Goal: Task Accomplishment & Management: Use online tool/utility

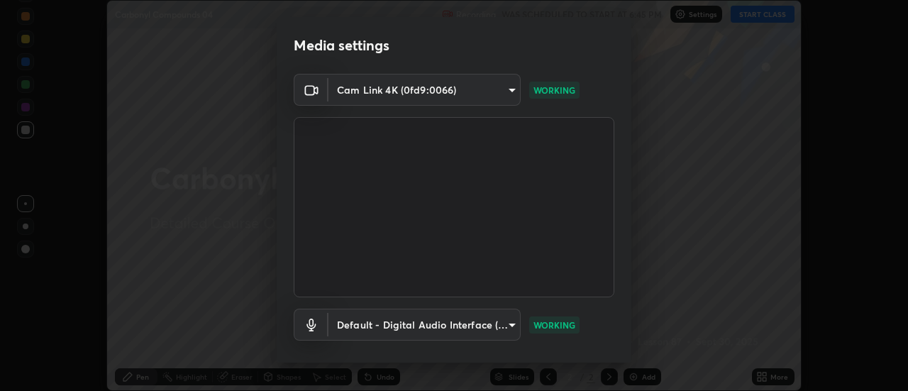
scroll to position [74, 0]
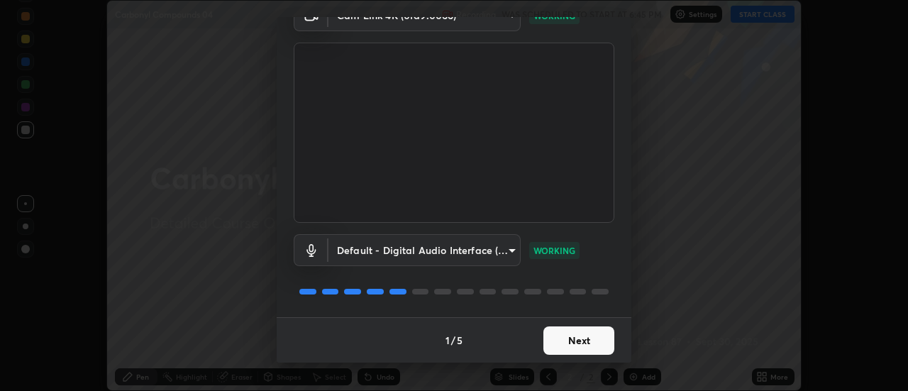
click at [571, 345] on button "Next" at bounding box center [578, 340] width 71 height 28
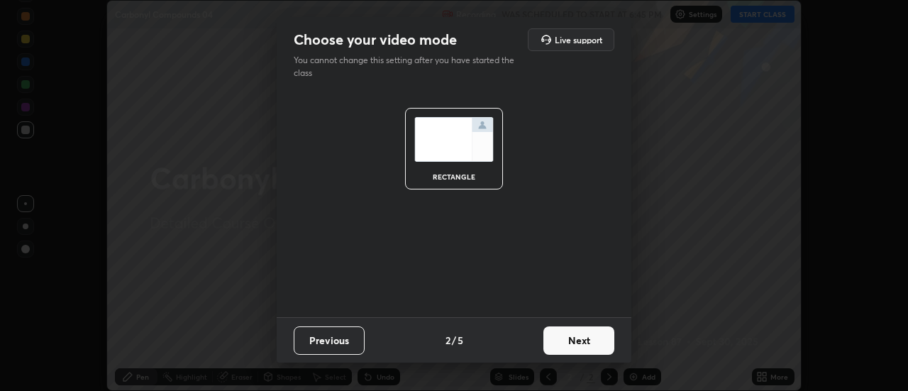
click at [570, 348] on button "Next" at bounding box center [578, 340] width 71 height 28
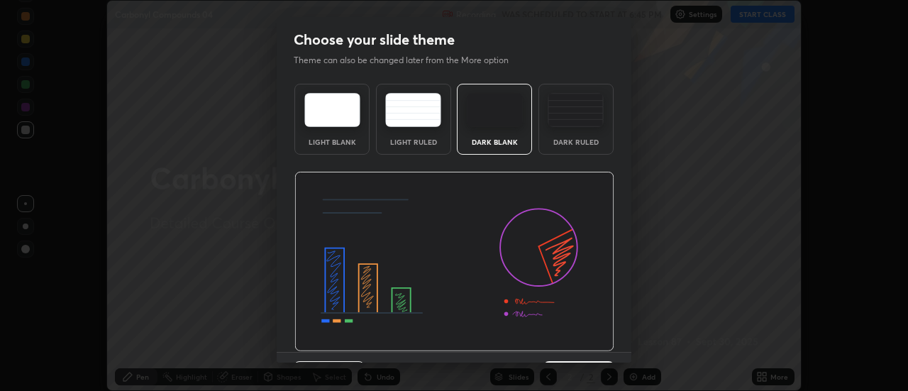
scroll to position [35, 0]
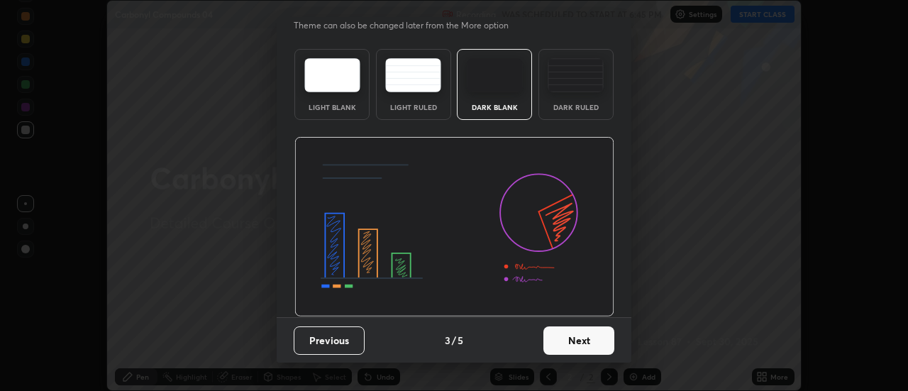
click at [564, 343] on button "Next" at bounding box center [578, 340] width 71 height 28
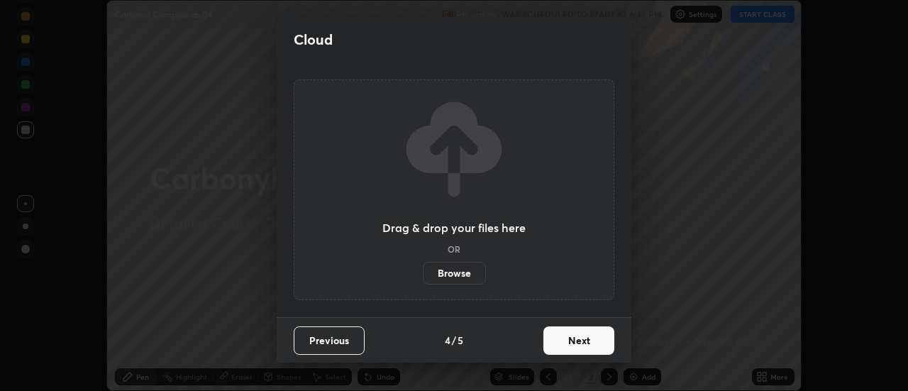
scroll to position [0, 0]
click at [565, 346] on button "Next" at bounding box center [578, 340] width 71 height 28
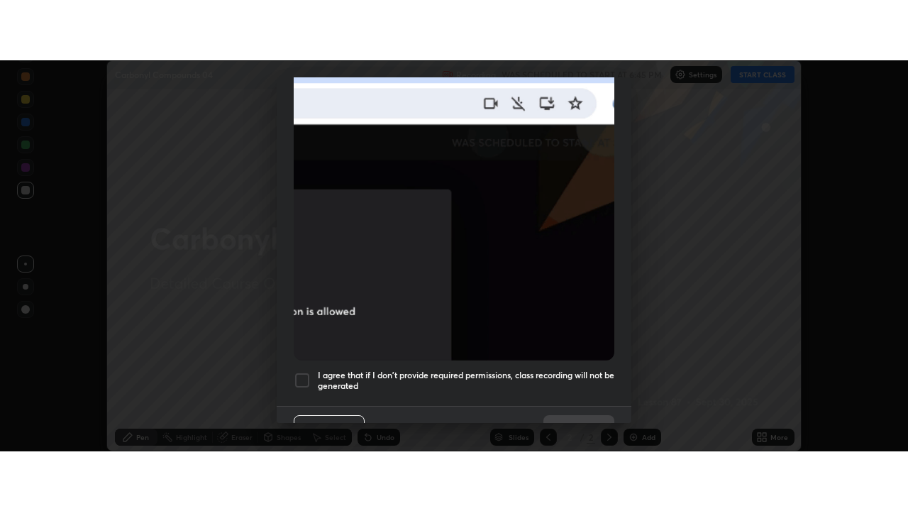
scroll to position [364, 0]
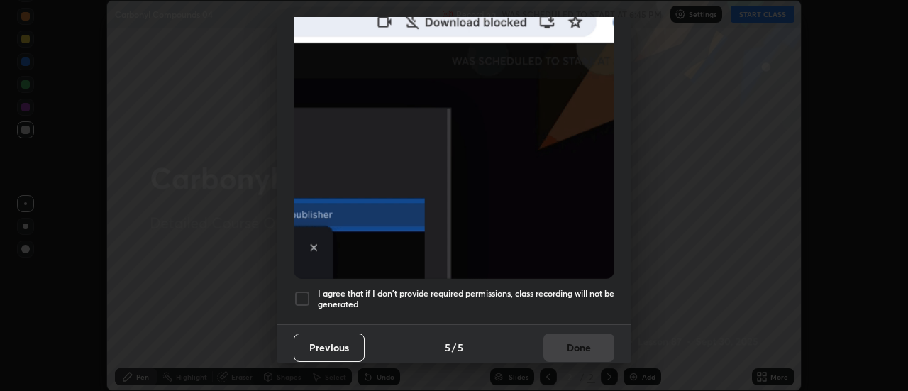
click at [302, 296] on div at bounding box center [302, 298] width 17 height 17
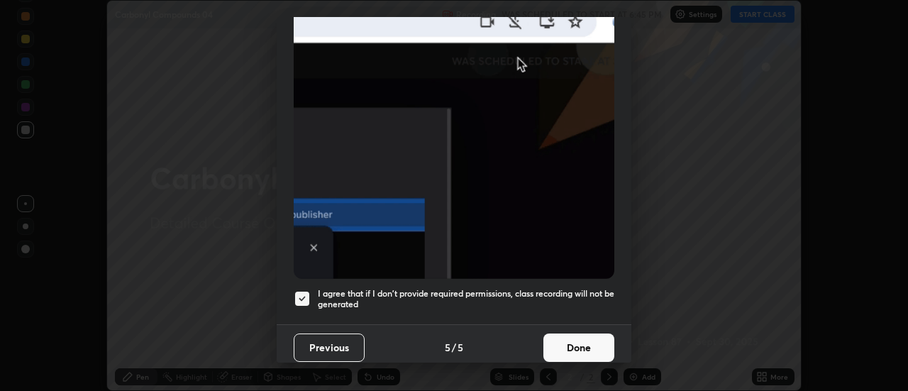
click at [556, 339] on button "Done" at bounding box center [578, 347] width 71 height 28
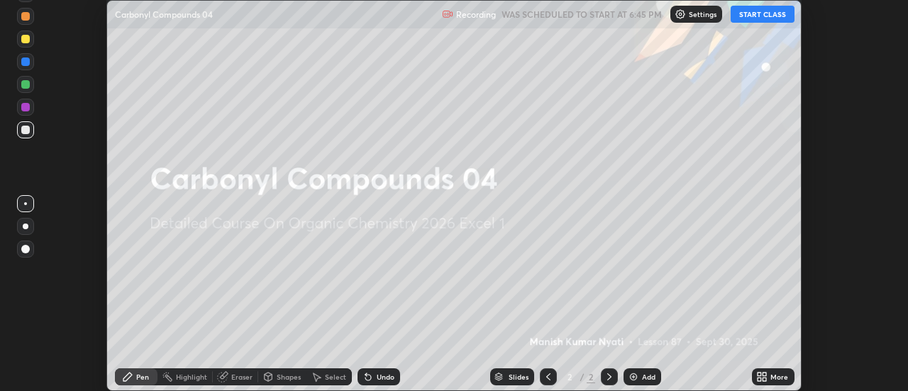
click at [756, 15] on button "START CLASS" at bounding box center [763, 14] width 64 height 17
click at [761, 376] on icon at bounding box center [760, 374] width 4 height 4
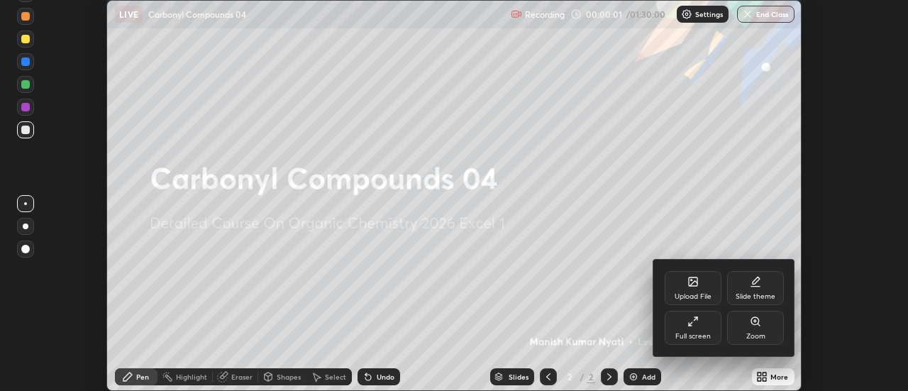
click at [763, 377] on div at bounding box center [454, 195] width 908 height 391
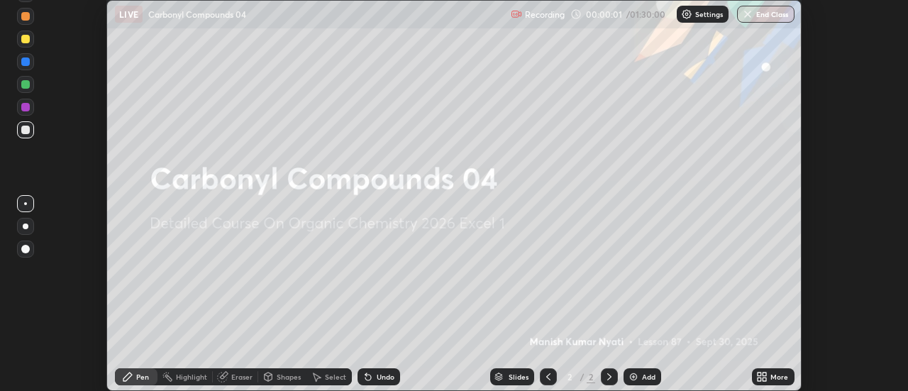
click at [761, 377] on icon at bounding box center [761, 376] width 11 height 11
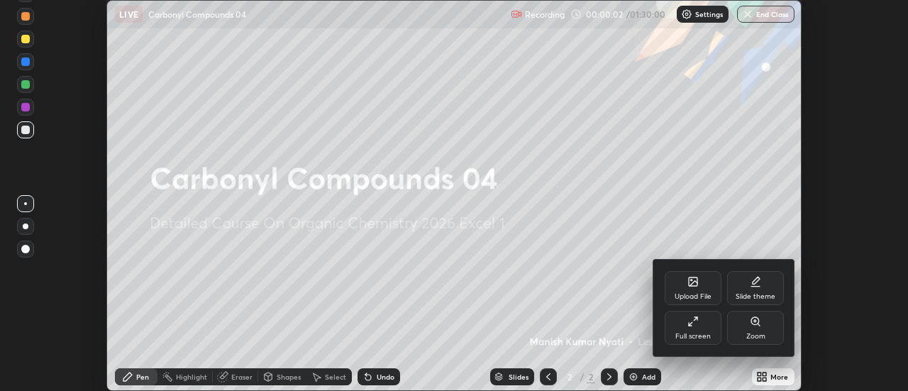
click at [689, 321] on icon at bounding box center [692, 321] width 11 height 11
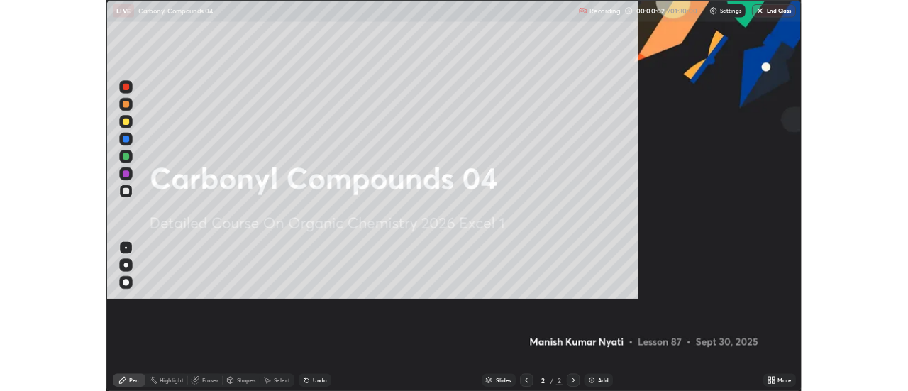
scroll to position [511, 908]
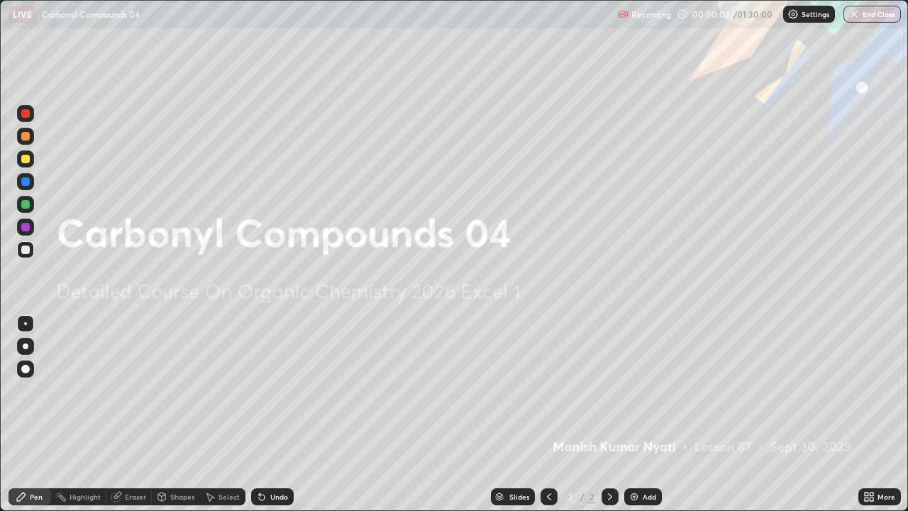
click at [631, 390] on img at bounding box center [633, 496] width 11 height 11
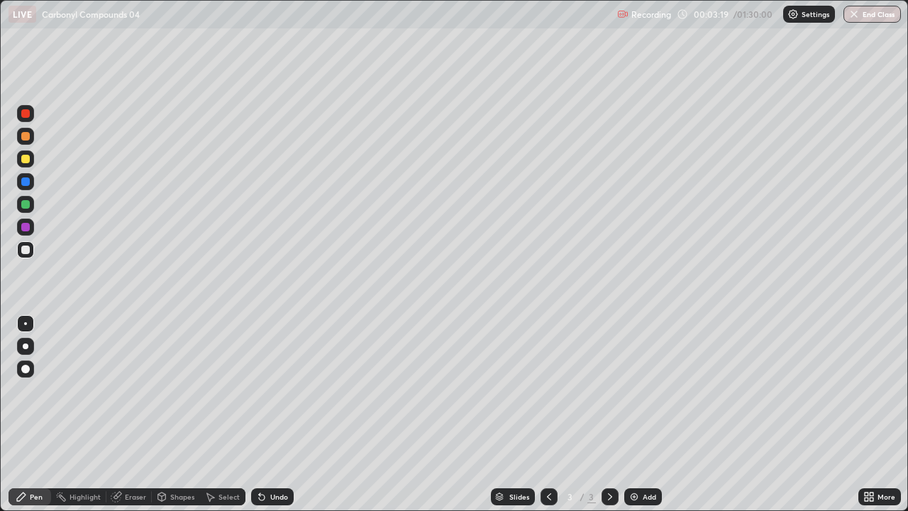
click at [226, 390] on div "Select" at bounding box center [228, 496] width 21 height 7
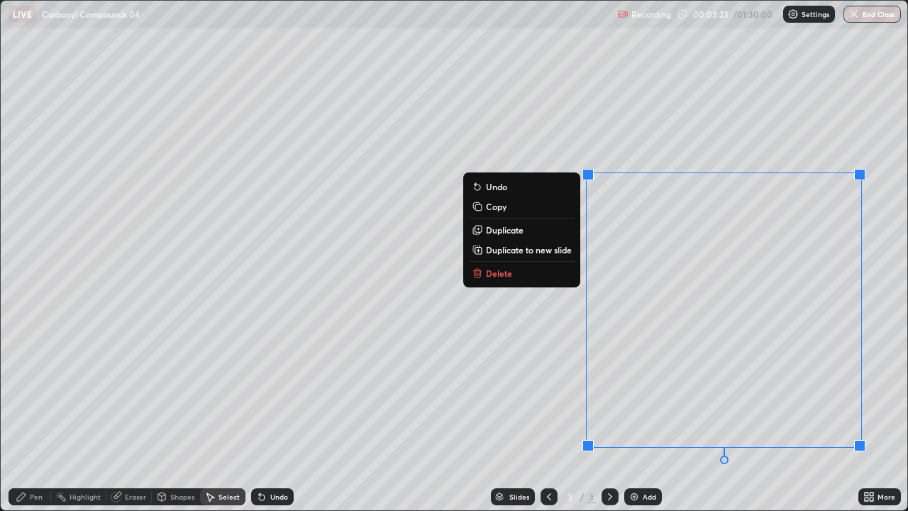
click at [568, 277] on button "Delete" at bounding box center [522, 273] width 106 height 17
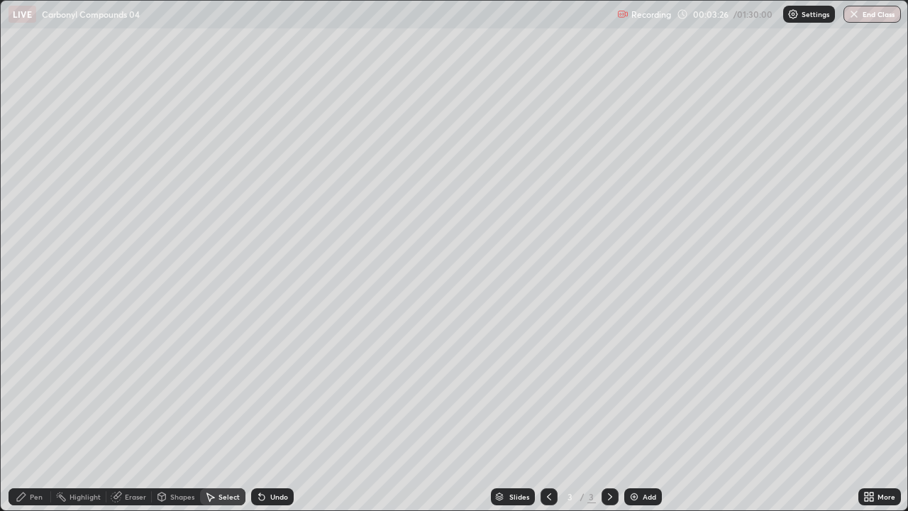
click at [43, 390] on div "Pen" at bounding box center [30, 496] width 43 height 17
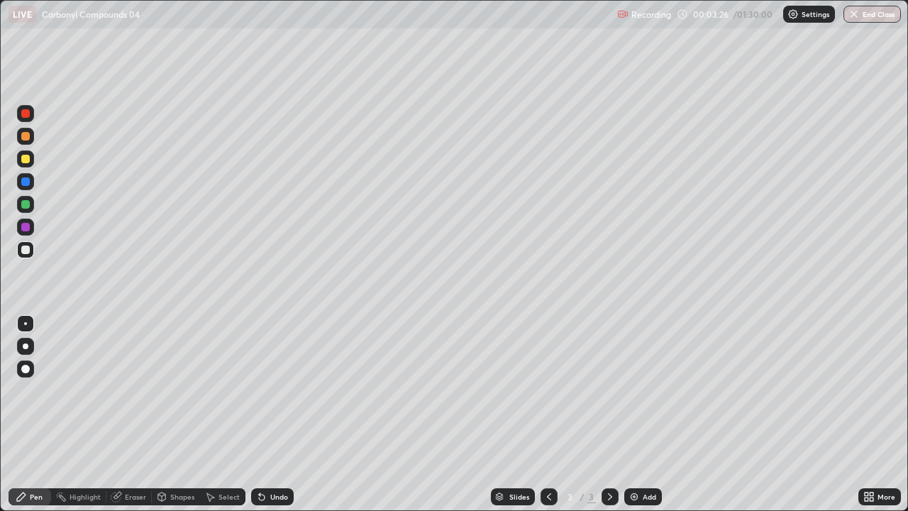
click at [35, 390] on div "Pen" at bounding box center [36, 496] width 13 height 7
click at [634, 390] on img at bounding box center [633, 496] width 11 height 11
click at [548, 390] on icon at bounding box center [548, 496] width 11 height 11
click at [267, 390] on div "Undo" at bounding box center [272, 496] width 43 height 17
click at [264, 390] on icon at bounding box center [261, 496] width 11 height 11
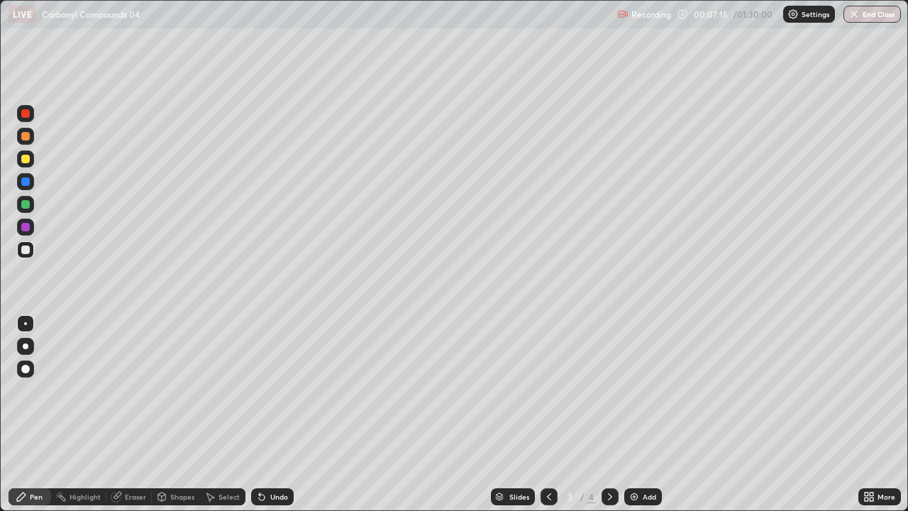
click at [260, 390] on icon at bounding box center [262, 497] width 6 height 6
click at [276, 390] on div "Undo" at bounding box center [279, 496] width 18 height 7
click at [260, 390] on icon at bounding box center [262, 497] width 6 height 6
click at [259, 390] on icon at bounding box center [262, 497] width 6 height 6
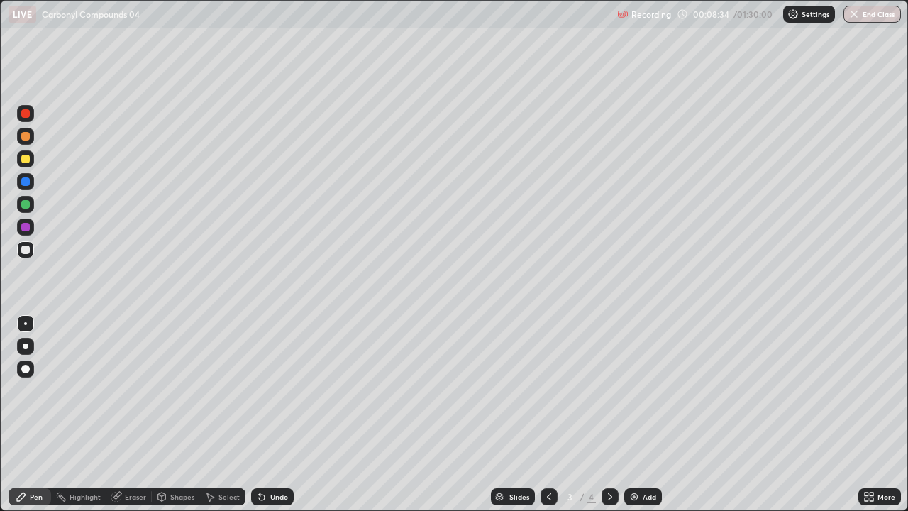
click at [272, 390] on div "Undo" at bounding box center [279, 496] width 18 height 7
click at [267, 390] on div "Undo" at bounding box center [272, 496] width 43 height 17
click at [270, 390] on div "Undo" at bounding box center [279, 496] width 18 height 7
click at [143, 390] on div "Eraser" at bounding box center [128, 496] width 45 height 17
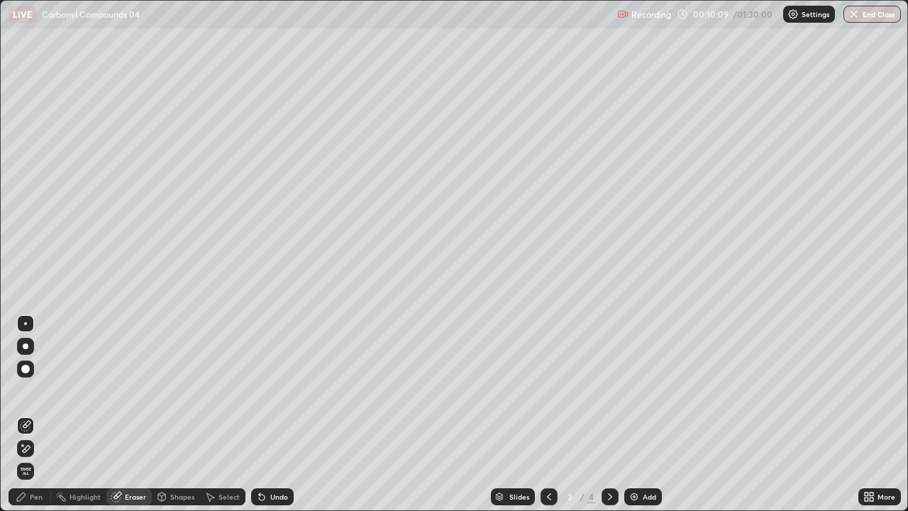
click at [40, 390] on div "Pen" at bounding box center [36, 496] width 13 height 7
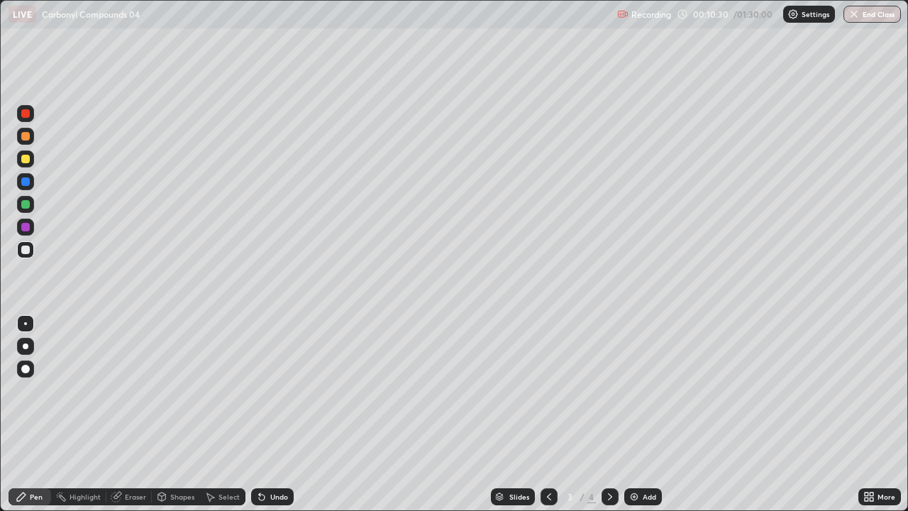
click at [631, 390] on img at bounding box center [633, 496] width 11 height 11
click at [133, 390] on div "Eraser" at bounding box center [135, 496] width 21 height 7
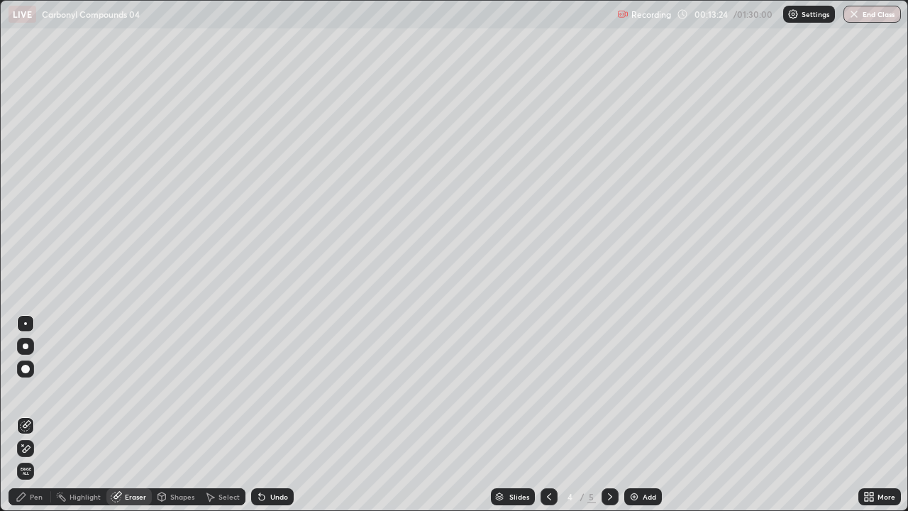
click at [44, 390] on div "Pen" at bounding box center [30, 496] width 43 height 17
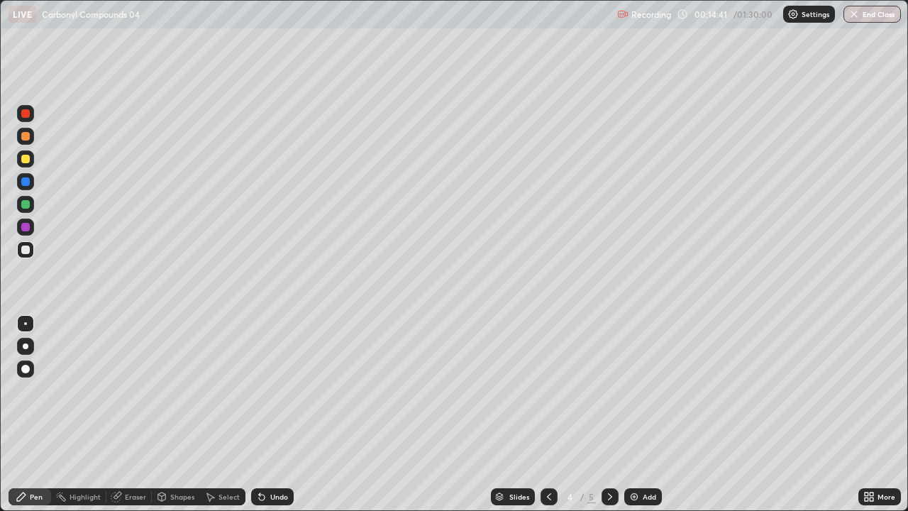
click at [265, 390] on div "Undo" at bounding box center [272, 496] width 43 height 17
click at [277, 390] on div "Undo" at bounding box center [279, 496] width 18 height 7
click at [545, 390] on icon at bounding box center [548, 496] width 11 height 11
click at [133, 390] on div "Eraser" at bounding box center [135, 496] width 21 height 7
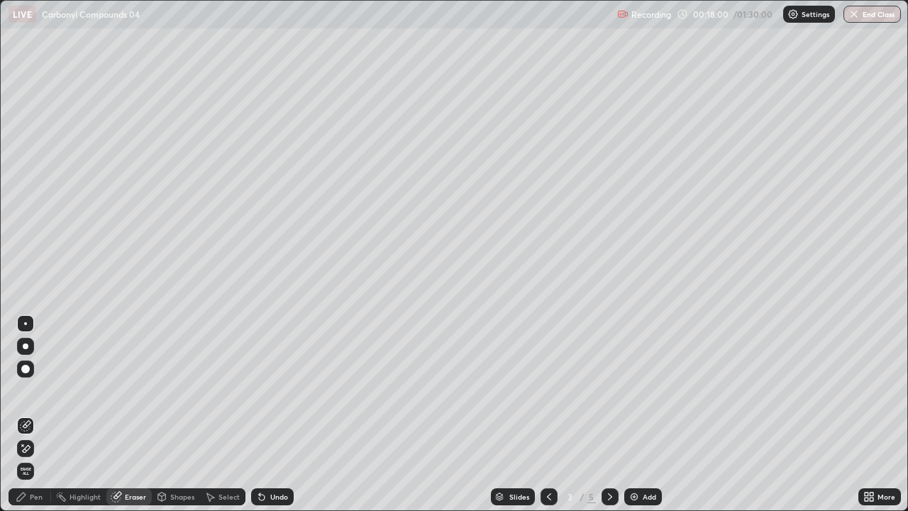
click at [34, 390] on div "Pen" at bounding box center [30, 496] width 43 height 17
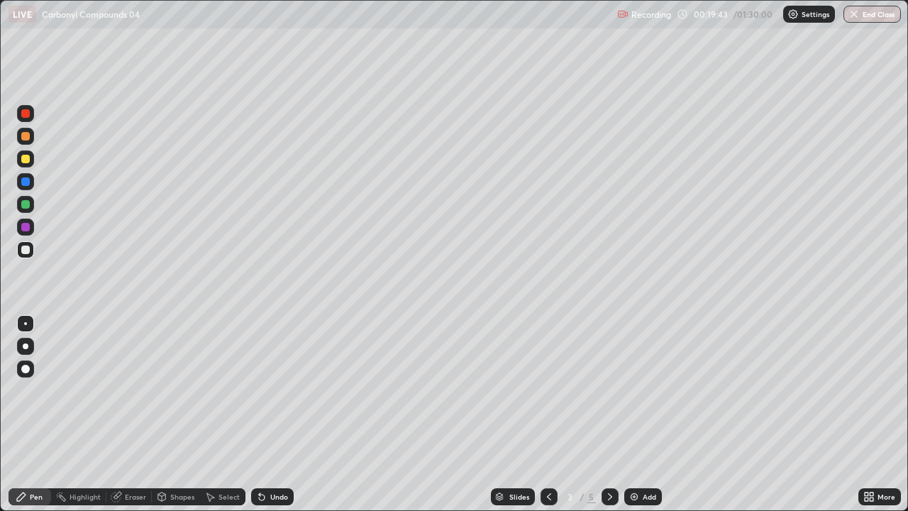
click at [609, 390] on icon at bounding box center [609, 496] width 11 height 11
click at [639, 390] on div "Add" at bounding box center [643, 496] width 38 height 17
click at [260, 390] on icon at bounding box center [262, 497] width 6 height 6
click at [548, 390] on icon at bounding box center [548, 496] width 11 height 11
click at [545, 390] on icon at bounding box center [548, 496] width 11 height 11
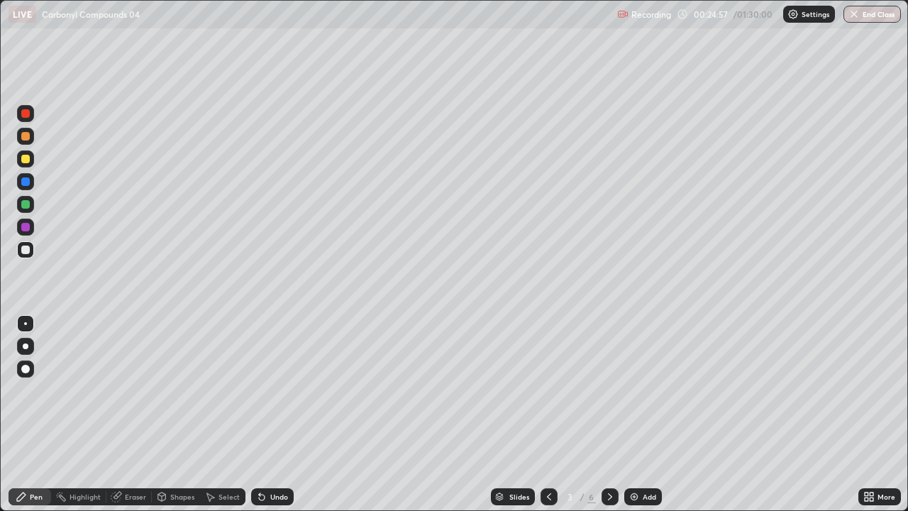
click at [614, 390] on div at bounding box center [610, 496] width 17 height 17
click at [609, 390] on icon at bounding box center [609, 496] width 11 height 11
click at [548, 390] on icon at bounding box center [548, 496] width 11 height 11
click at [634, 390] on img at bounding box center [633, 496] width 11 height 11
click at [287, 390] on div "Undo" at bounding box center [272, 496] width 43 height 17
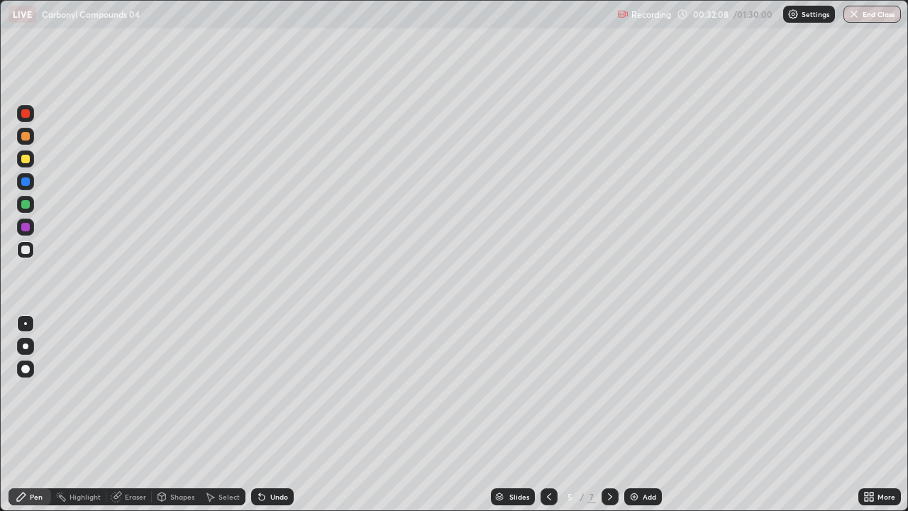
click at [276, 390] on div "Undo" at bounding box center [279, 496] width 18 height 7
click at [281, 390] on div "Undo" at bounding box center [272, 496] width 43 height 17
click at [272, 390] on div "Undo" at bounding box center [279, 496] width 18 height 7
click at [275, 390] on div "Undo" at bounding box center [279, 496] width 18 height 7
click at [138, 390] on div "Eraser" at bounding box center [128, 496] width 45 height 17
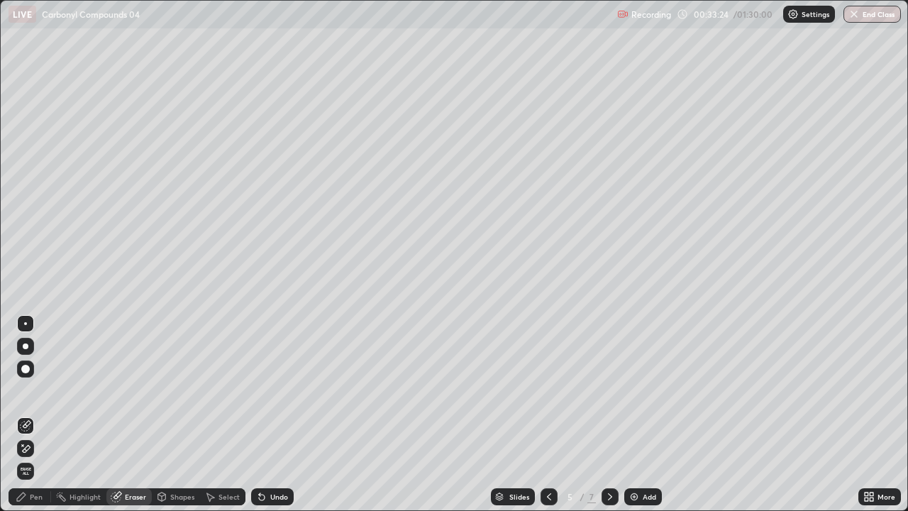
click at [43, 390] on div "Pen" at bounding box center [30, 496] width 43 height 17
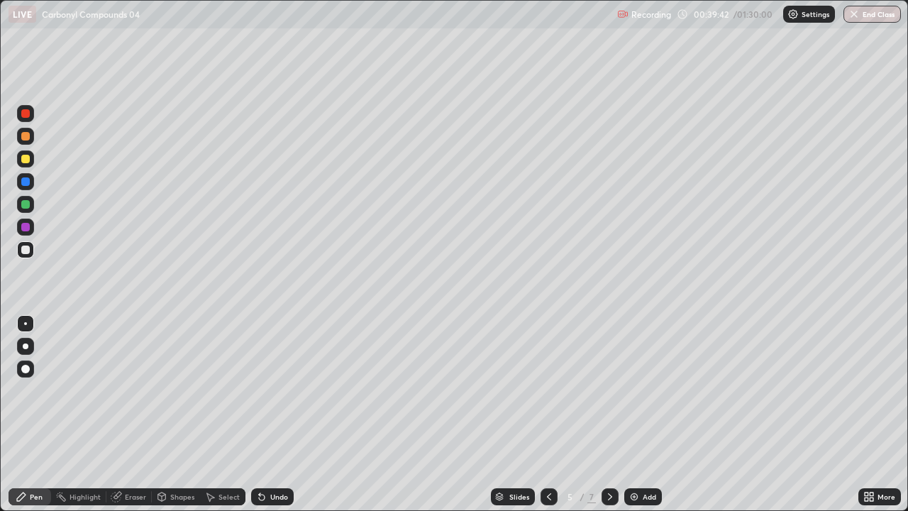
click at [633, 390] on img at bounding box center [633, 496] width 11 height 11
click at [271, 390] on div "Undo" at bounding box center [279, 496] width 18 height 7
click at [626, 390] on div "Add" at bounding box center [643, 496] width 38 height 17
click at [283, 390] on div "Undo" at bounding box center [279, 496] width 18 height 7
click at [285, 390] on div "Undo" at bounding box center [279, 496] width 18 height 7
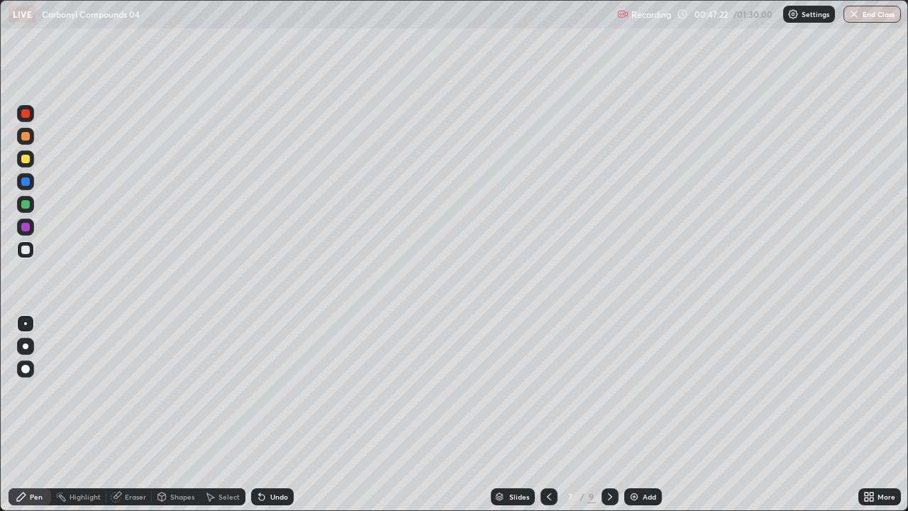
click at [145, 390] on div "Eraser" at bounding box center [135, 496] width 21 height 7
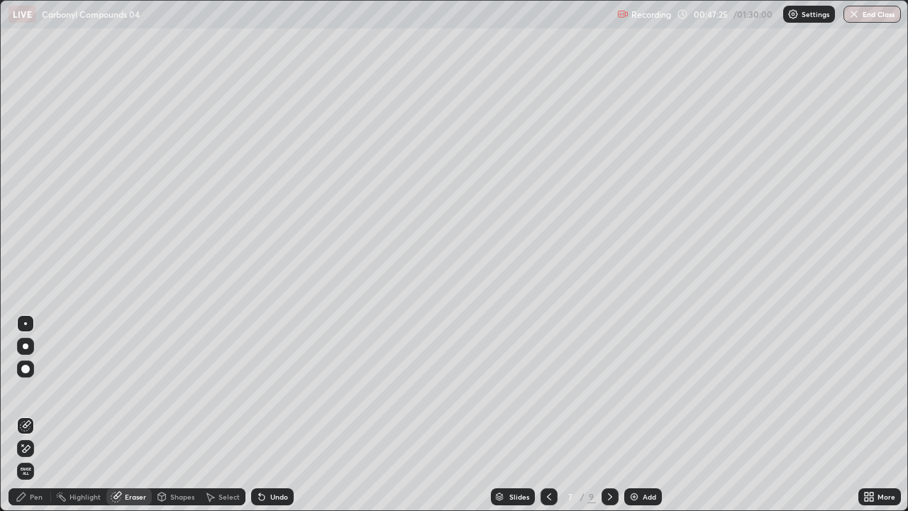
click at [40, 390] on div "Pen" at bounding box center [36, 496] width 13 height 7
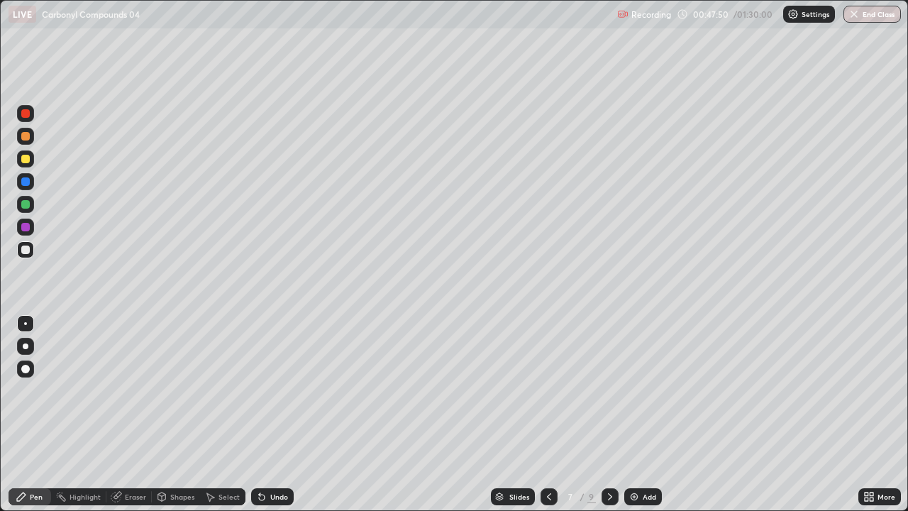
click at [270, 390] on div "Undo" at bounding box center [279, 496] width 18 height 7
click at [278, 390] on div "Undo" at bounding box center [279, 496] width 18 height 7
click at [223, 390] on div "Select" at bounding box center [228, 496] width 21 height 7
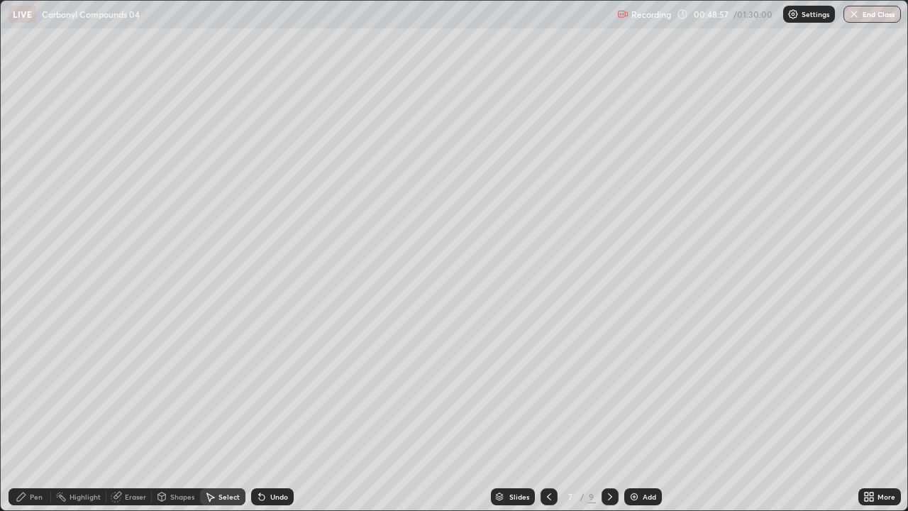
click at [175, 390] on div "Shapes" at bounding box center [182, 496] width 24 height 7
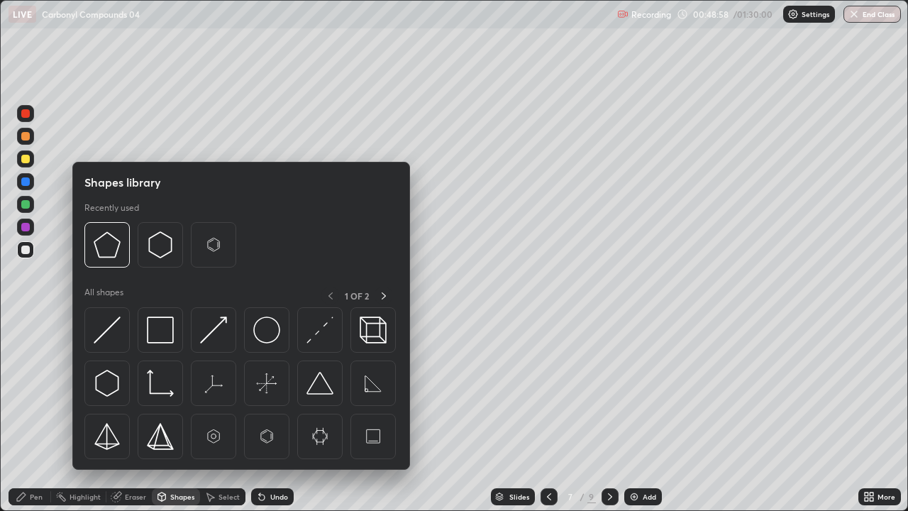
click at [215, 390] on div "Select" at bounding box center [222, 496] width 45 height 17
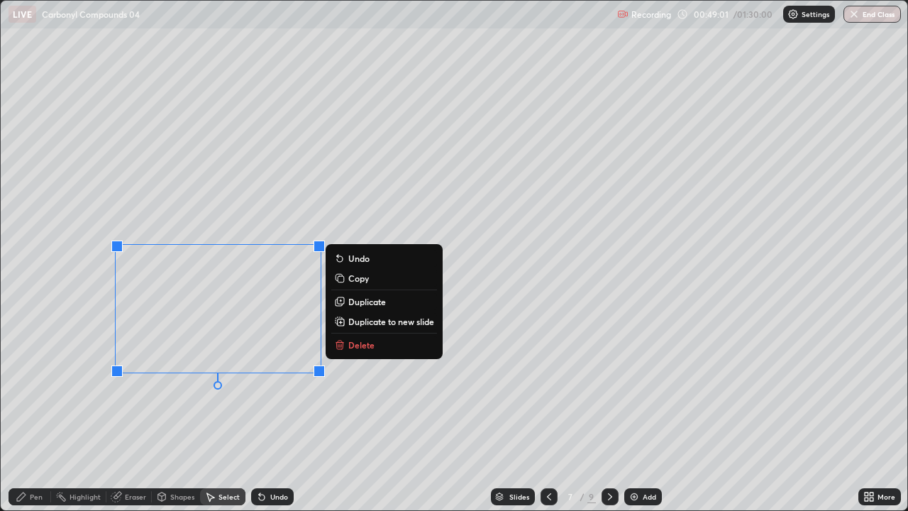
click at [336, 343] on icon at bounding box center [339, 346] width 6 height 6
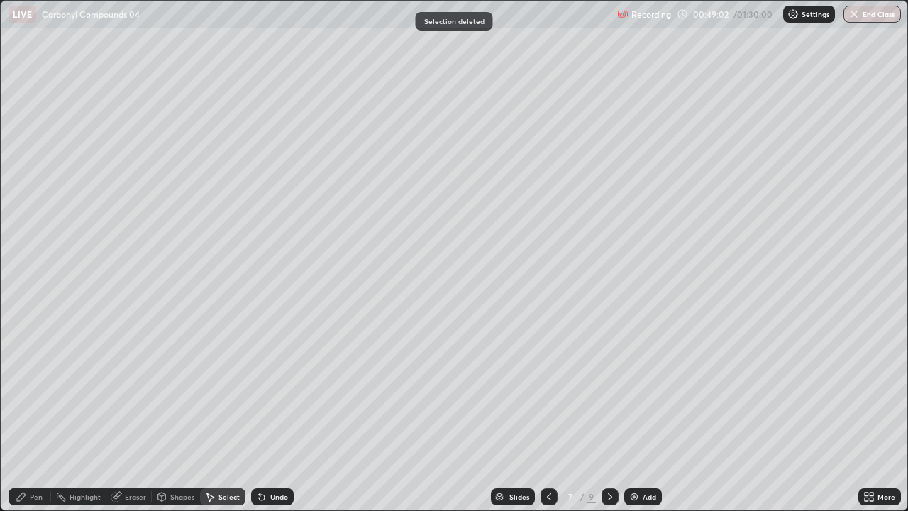
click at [43, 390] on div "Pen" at bounding box center [30, 496] width 43 height 17
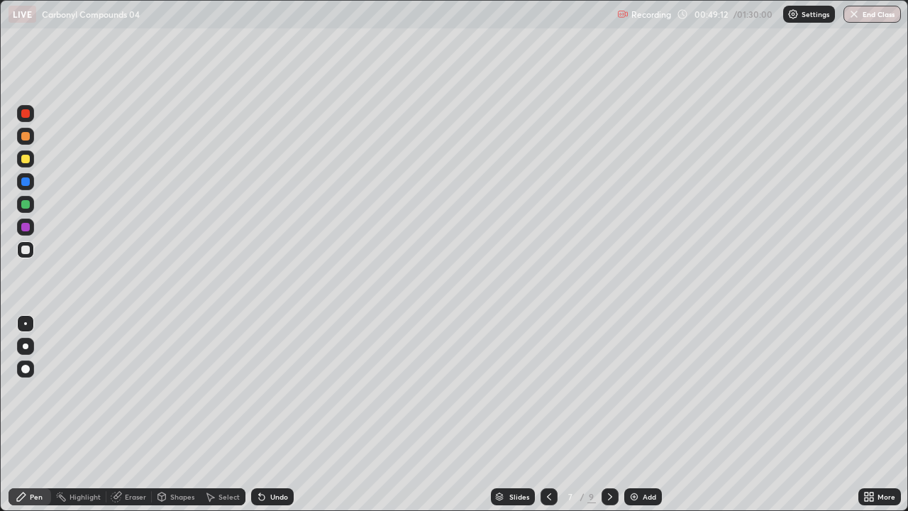
click at [125, 390] on div "Eraser" at bounding box center [135, 496] width 21 height 7
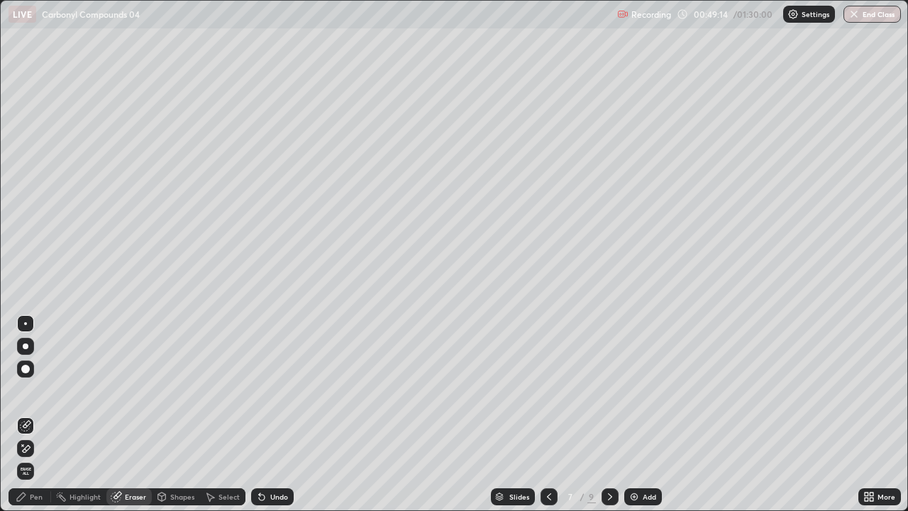
click at [40, 390] on div "Pen" at bounding box center [30, 496] width 43 height 17
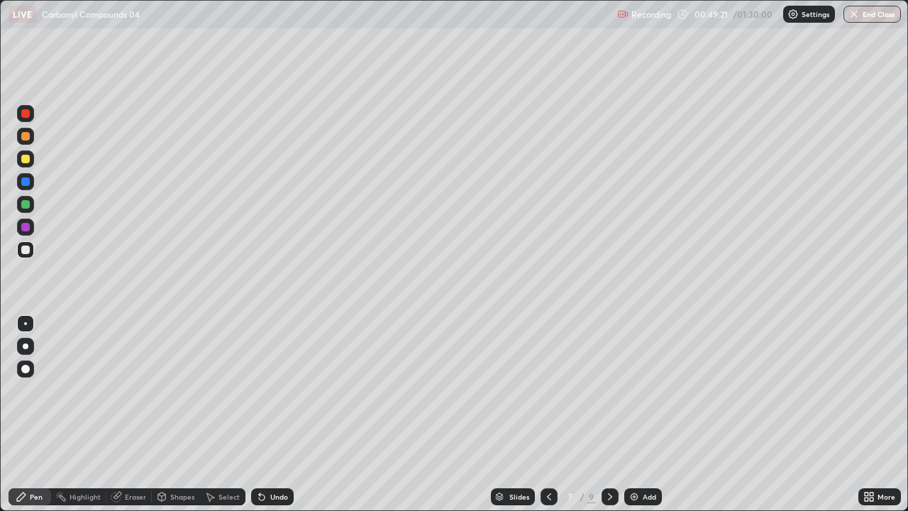
click at [138, 390] on div "Eraser" at bounding box center [128, 496] width 45 height 17
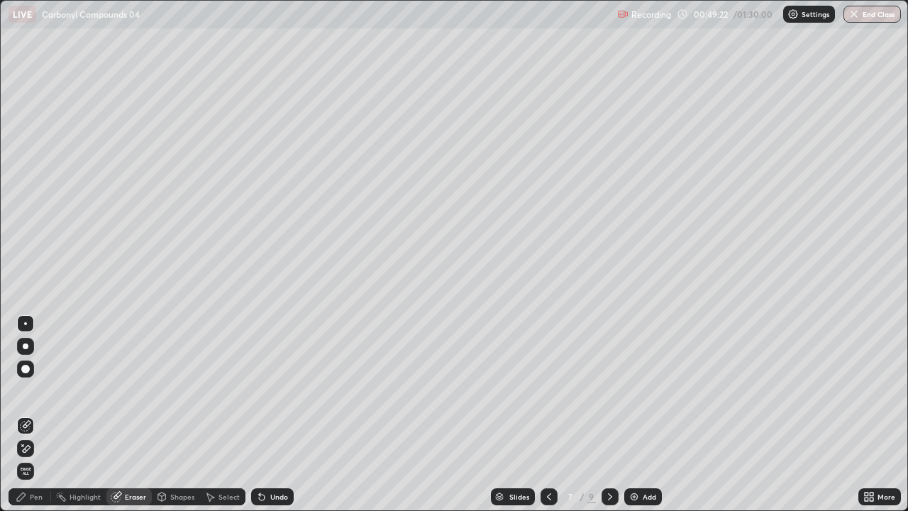
click at [135, 390] on div "Eraser" at bounding box center [135, 496] width 21 height 7
click at [33, 390] on div "Pen" at bounding box center [36, 496] width 13 height 7
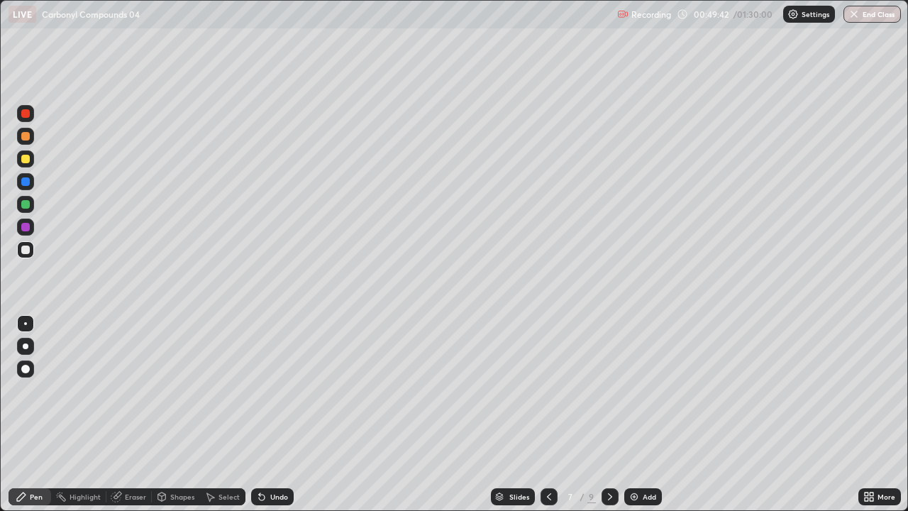
click at [137, 390] on div "Eraser" at bounding box center [135, 496] width 21 height 7
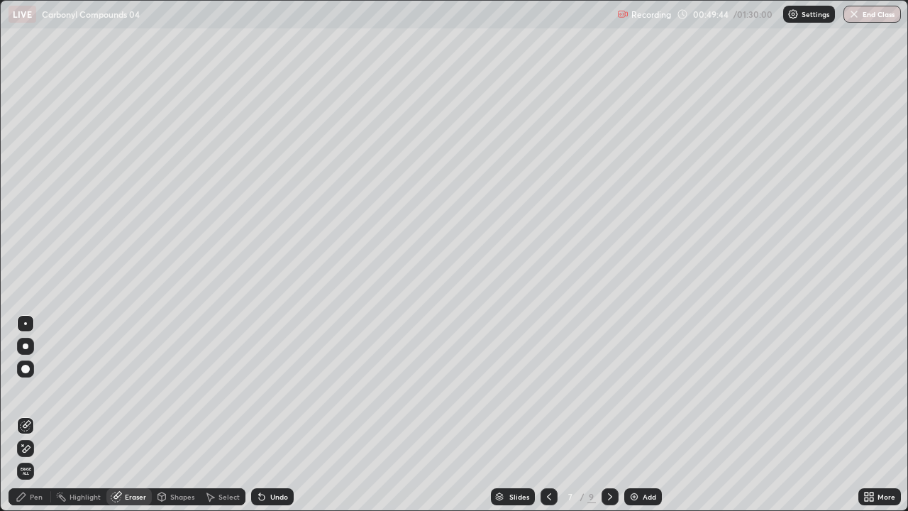
click at [265, 390] on icon at bounding box center [261, 496] width 11 height 11
click at [37, 390] on div "Pen" at bounding box center [36, 496] width 13 height 7
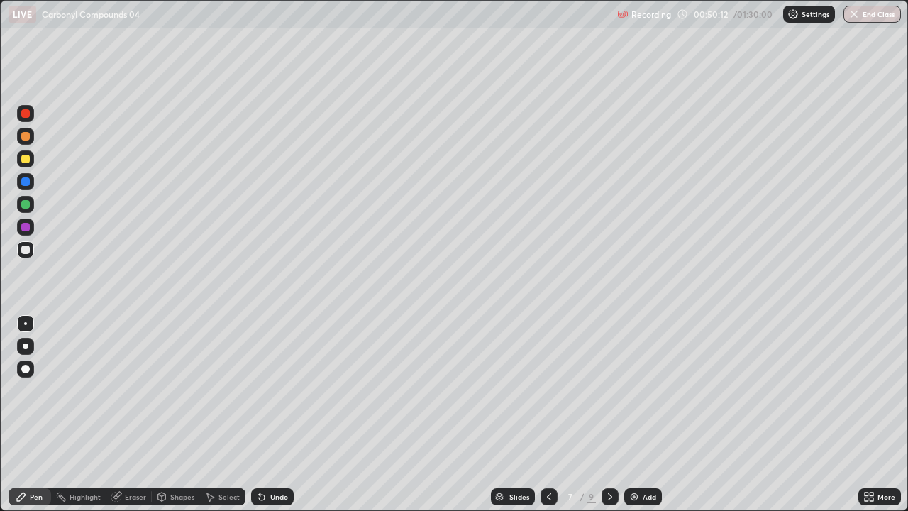
click at [260, 390] on icon at bounding box center [262, 497] width 6 height 6
click at [34, 390] on div "Pen" at bounding box center [36, 496] width 13 height 7
click at [133, 390] on div "Eraser" at bounding box center [135, 496] width 21 height 7
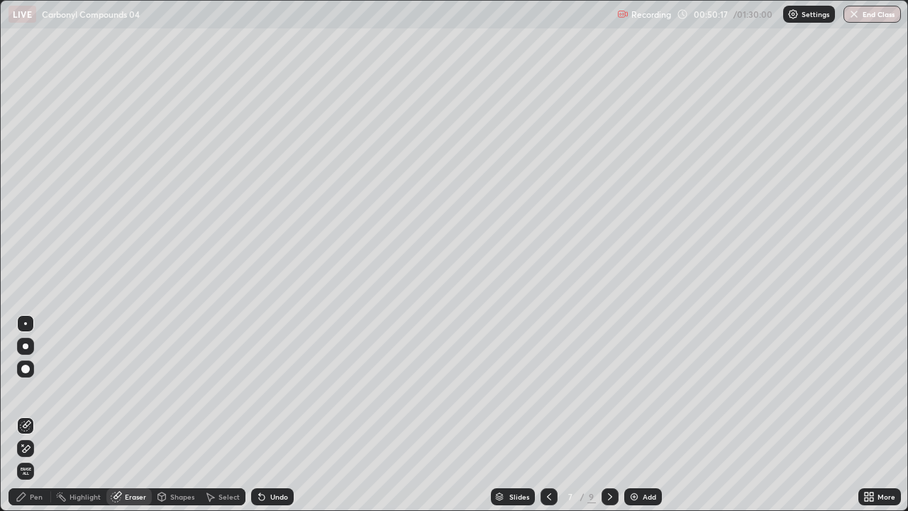
click at [37, 390] on div "Pen" at bounding box center [36, 496] width 13 height 7
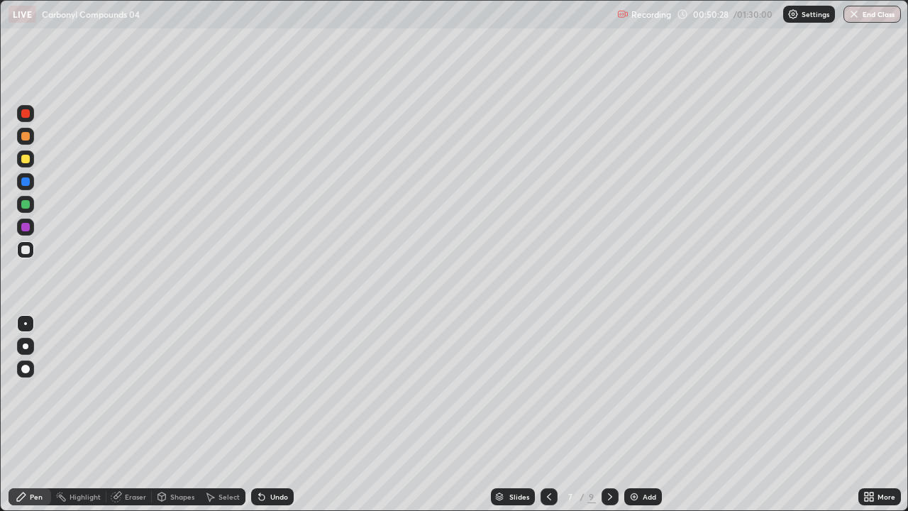
click at [120, 390] on icon at bounding box center [116, 496] width 11 height 11
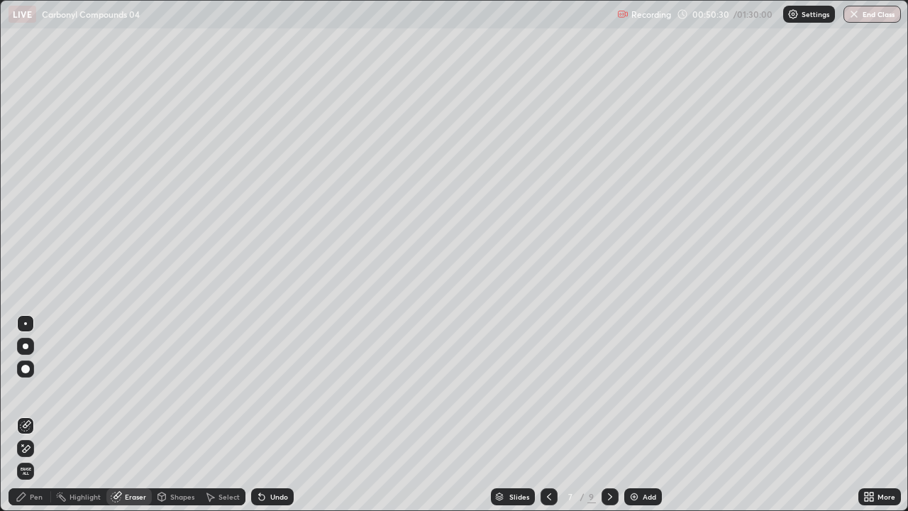
click at [38, 390] on div "Pen" at bounding box center [30, 496] width 43 height 17
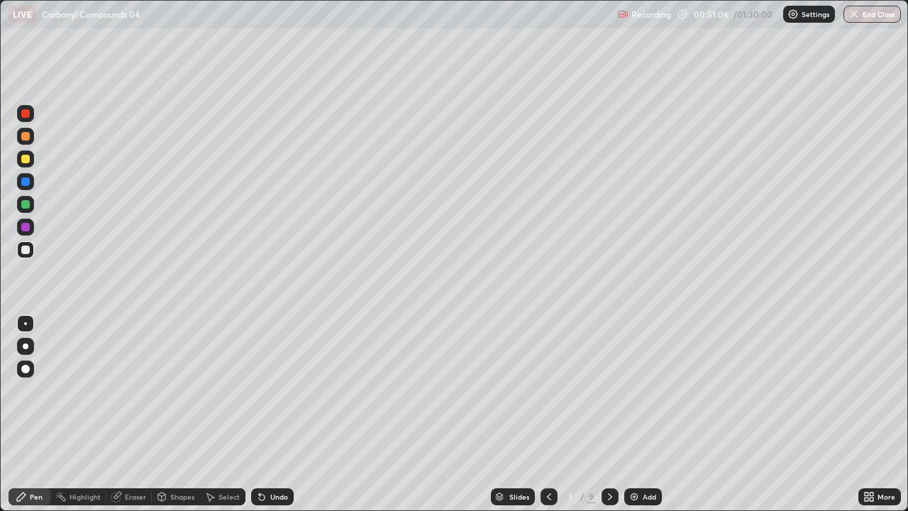
click at [134, 390] on div "Eraser" at bounding box center [135, 496] width 21 height 7
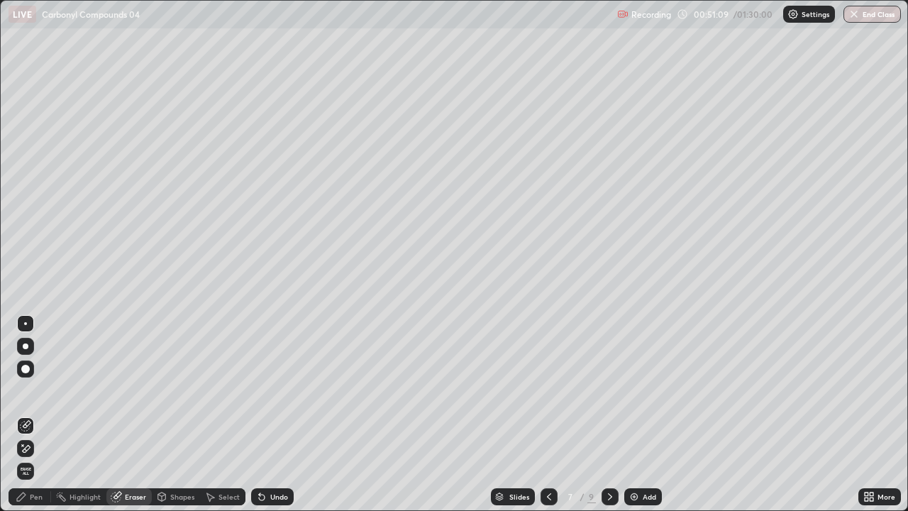
click at [40, 390] on div "Pen" at bounding box center [36, 496] width 13 height 7
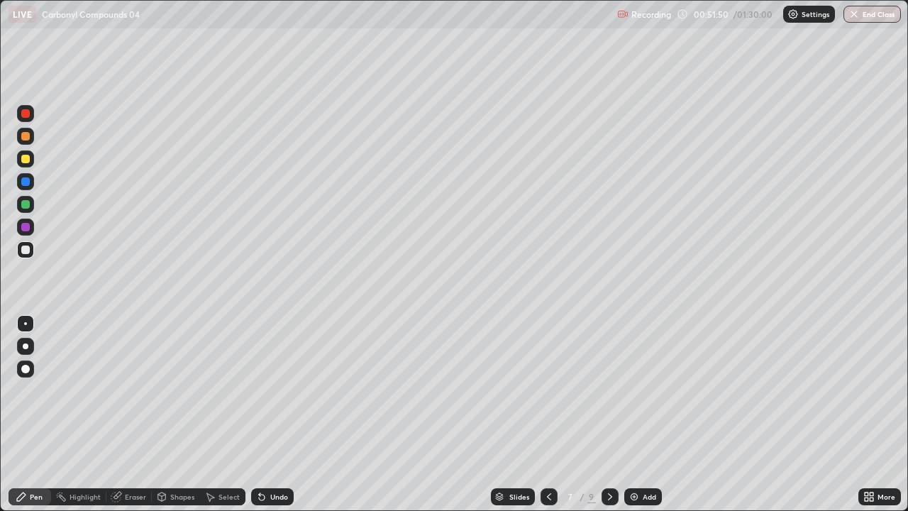
click at [553, 390] on div at bounding box center [549, 496] width 17 height 17
click at [610, 390] on icon at bounding box center [609, 496] width 11 height 11
click at [635, 390] on img at bounding box center [633, 496] width 11 height 11
click at [275, 390] on div "Undo" at bounding box center [279, 496] width 18 height 7
click at [140, 390] on div "Eraser" at bounding box center [135, 496] width 21 height 7
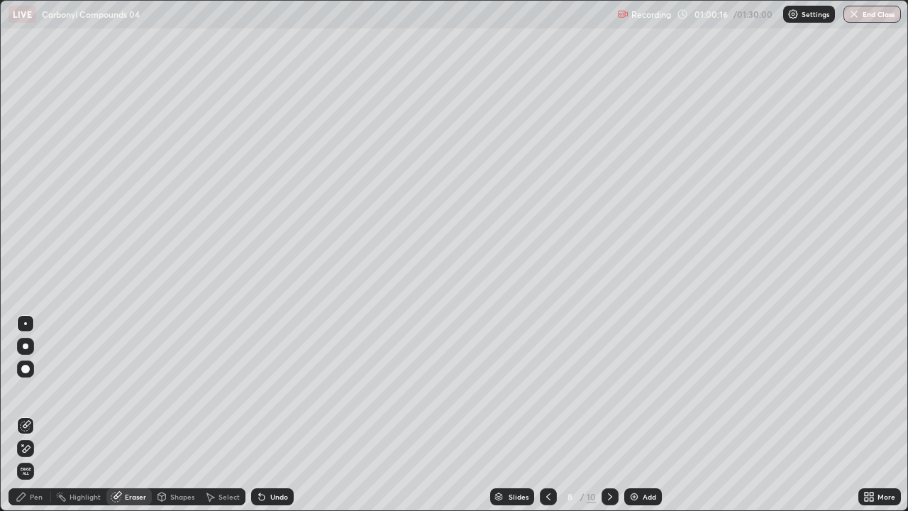
click at [40, 390] on div "Pen" at bounding box center [36, 496] width 13 height 7
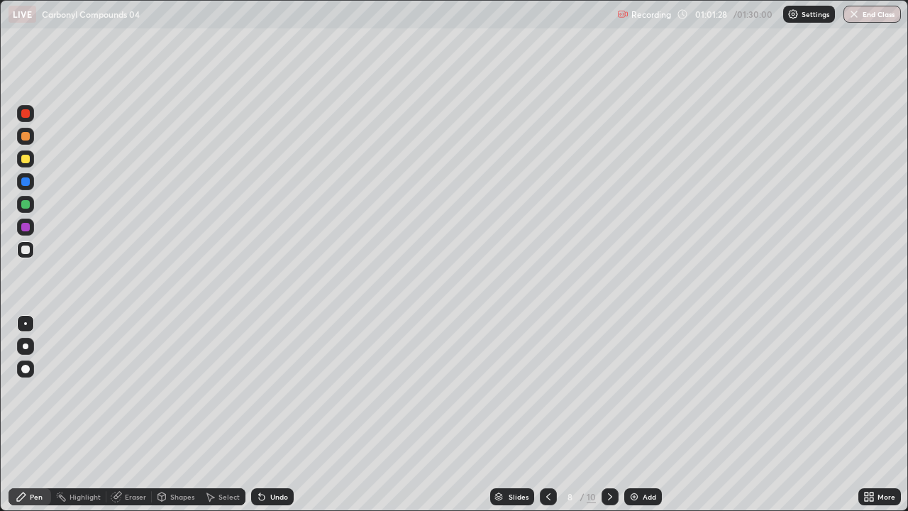
click at [259, 390] on icon at bounding box center [262, 497] width 6 height 6
click at [547, 390] on icon at bounding box center [548, 496] width 11 height 11
click at [546, 390] on icon at bounding box center [548, 496] width 4 height 7
click at [609, 390] on icon at bounding box center [609, 496] width 11 height 11
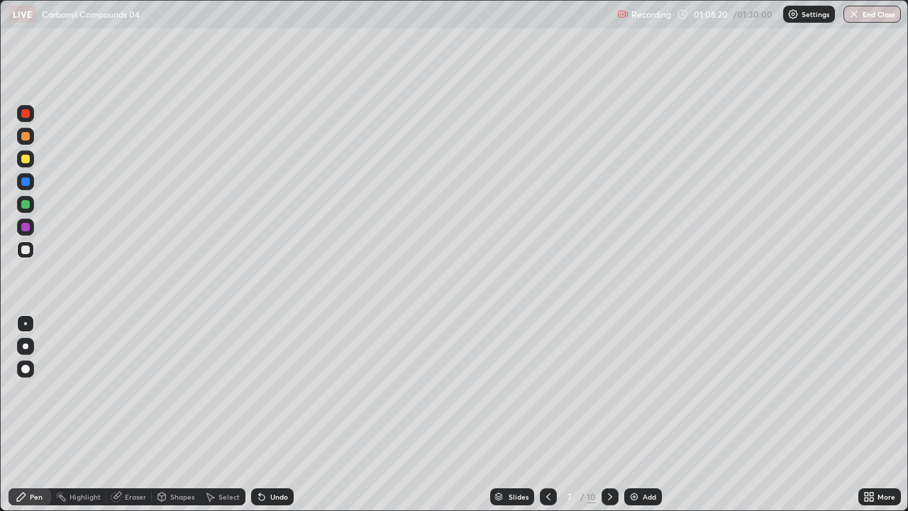
click at [608, 390] on icon at bounding box center [609, 496] width 11 height 11
click at [634, 390] on img at bounding box center [633, 496] width 11 height 11
click at [259, 390] on icon at bounding box center [259, 493] width 1 height 1
click at [609, 390] on icon at bounding box center [610, 496] width 4 height 7
click at [133, 390] on div "Eraser" at bounding box center [135, 496] width 21 height 7
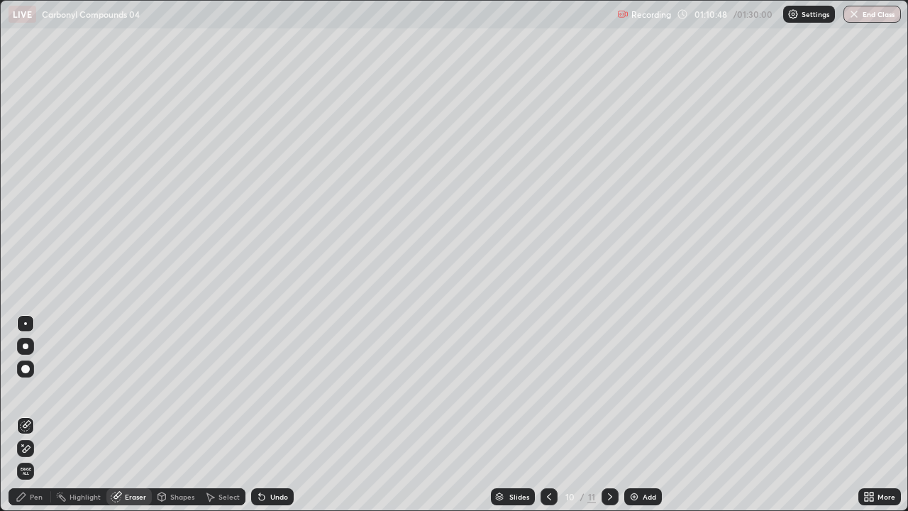
click at [42, 390] on div "Pen" at bounding box center [30, 496] width 43 height 17
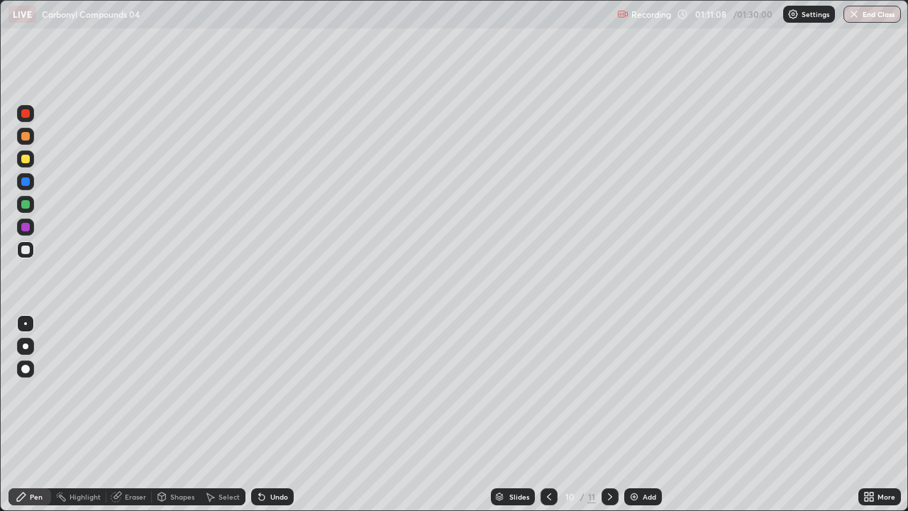
click at [616, 390] on div at bounding box center [610, 496] width 17 height 17
click at [232, 390] on div "Select" at bounding box center [228, 496] width 21 height 7
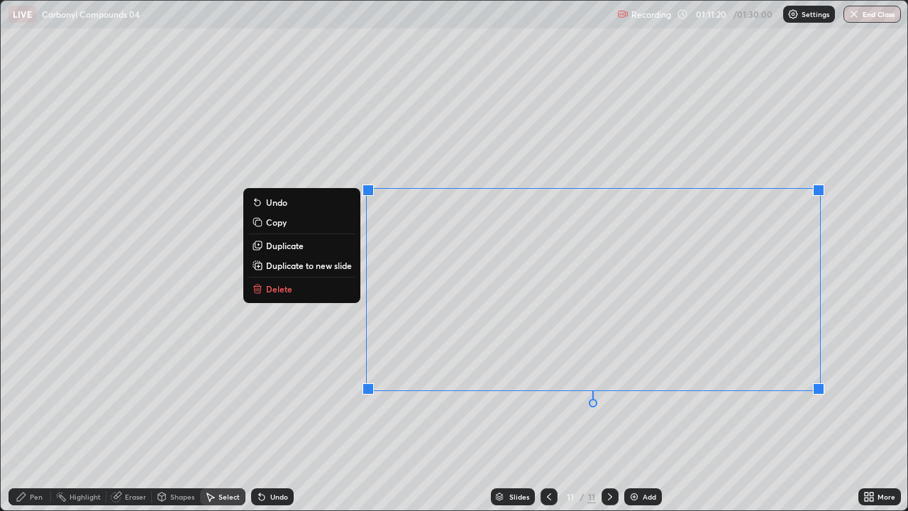
click at [333, 294] on button "Delete" at bounding box center [302, 288] width 106 height 17
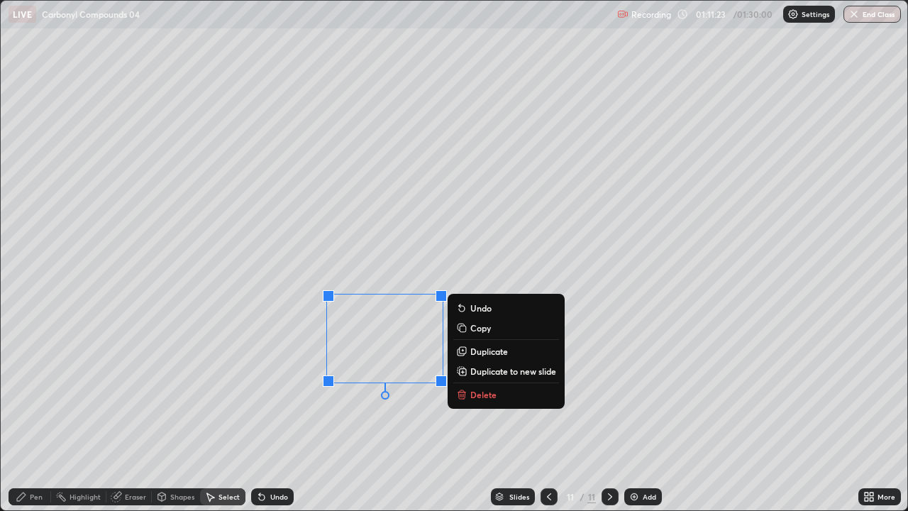
click at [476, 390] on p "Delete" at bounding box center [483, 394] width 26 height 11
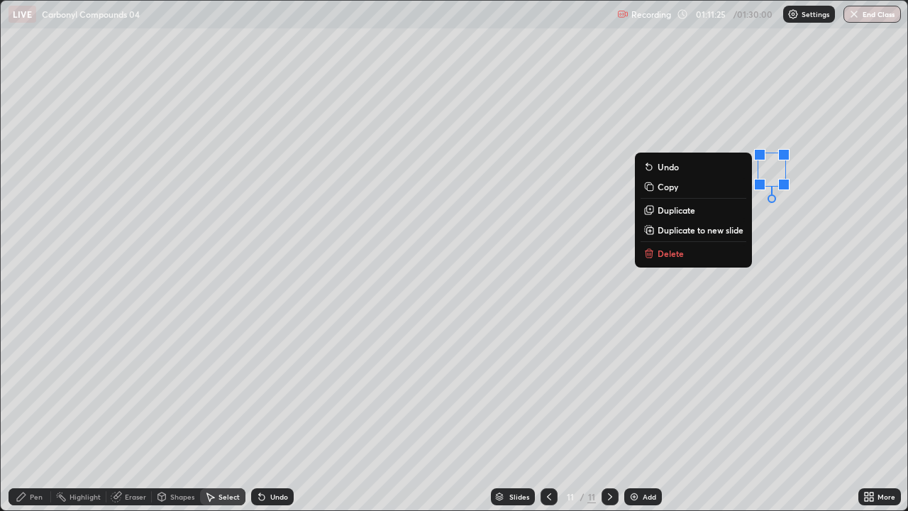
click at [658, 257] on p "Delete" at bounding box center [671, 253] width 26 height 11
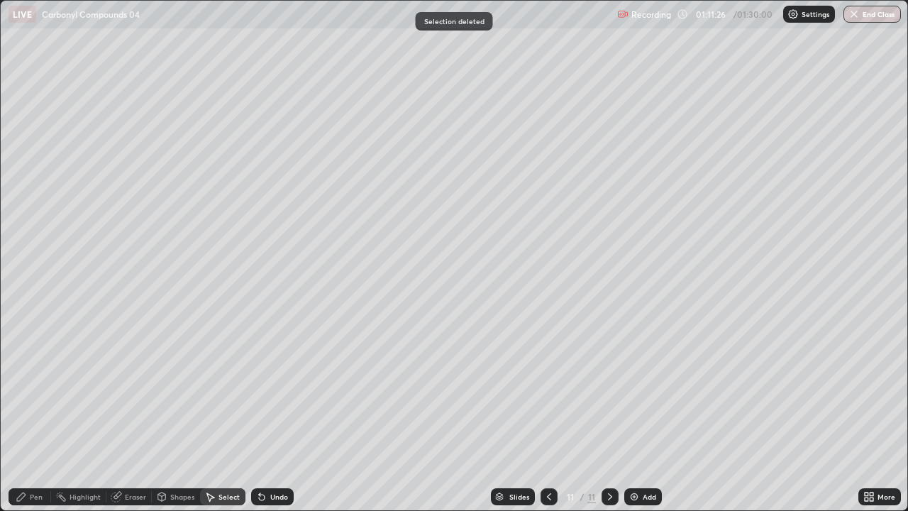
click at [41, 390] on div "Pen" at bounding box center [36, 496] width 13 height 7
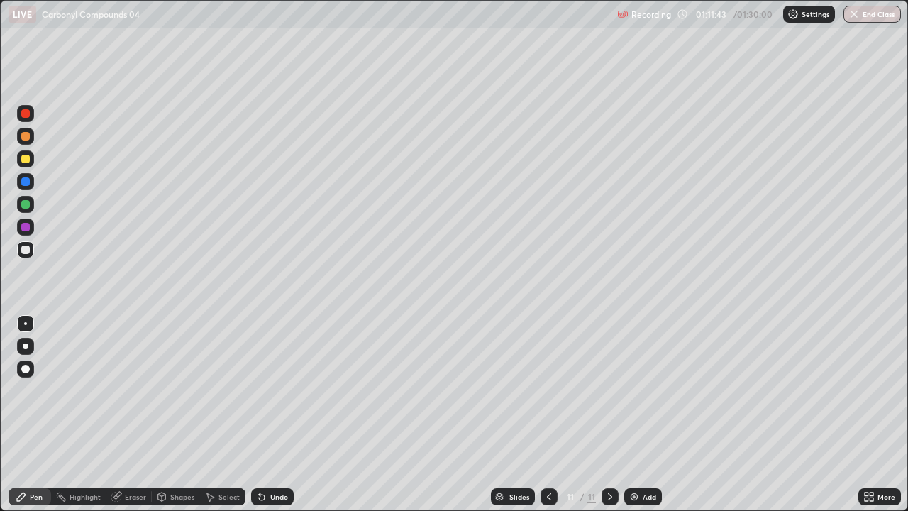
click at [287, 390] on div "Undo" at bounding box center [272, 496] width 43 height 17
click at [139, 390] on div "Eraser" at bounding box center [135, 496] width 21 height 7
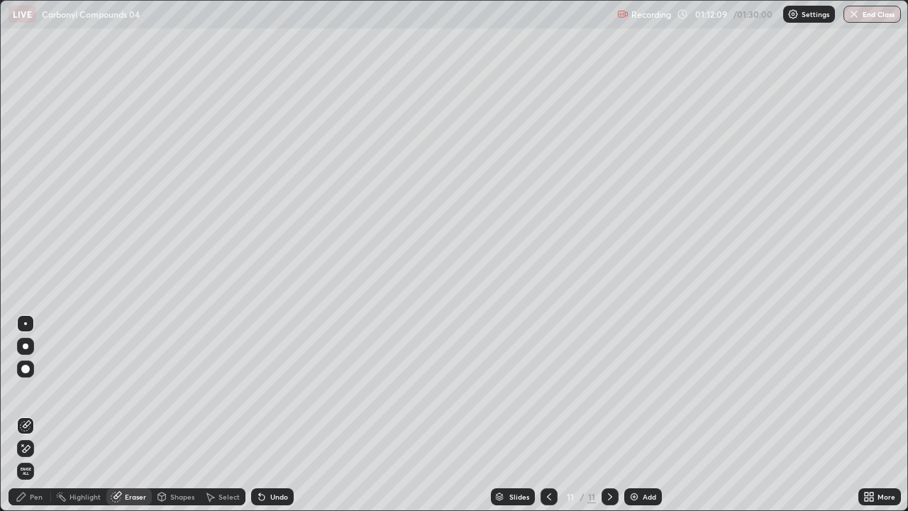
click at [48, 390] on div "Pen" at bounding box center [30, 496] width 43 height 17
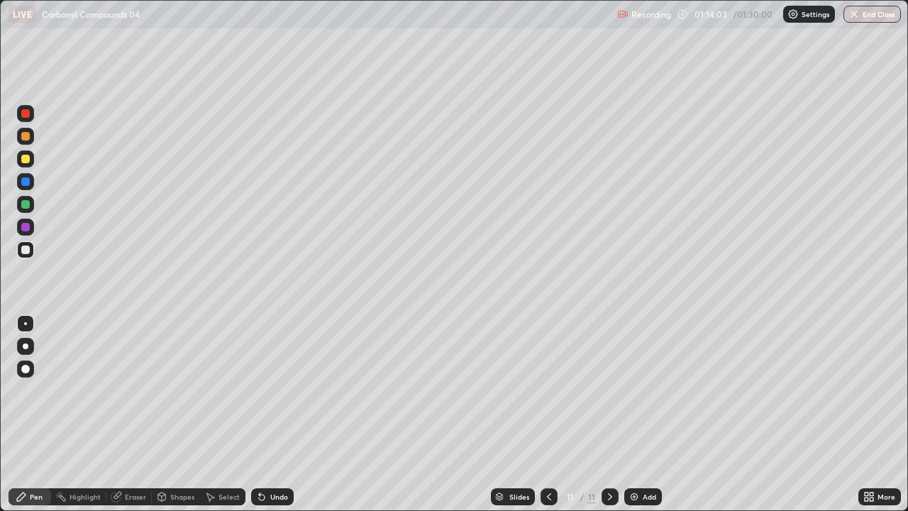
click at [546, 390] on icon at bounding box center [548, 496] width 11 height 11
click at [548, 390] on icon at bounding box center [548, 496] width 11 height 11
click at [545, 390] on icon at bounding box center [548, 496] width 11 height 11
click at [549, 390] on icon at bounding box center [549, 496] width 4 height 7
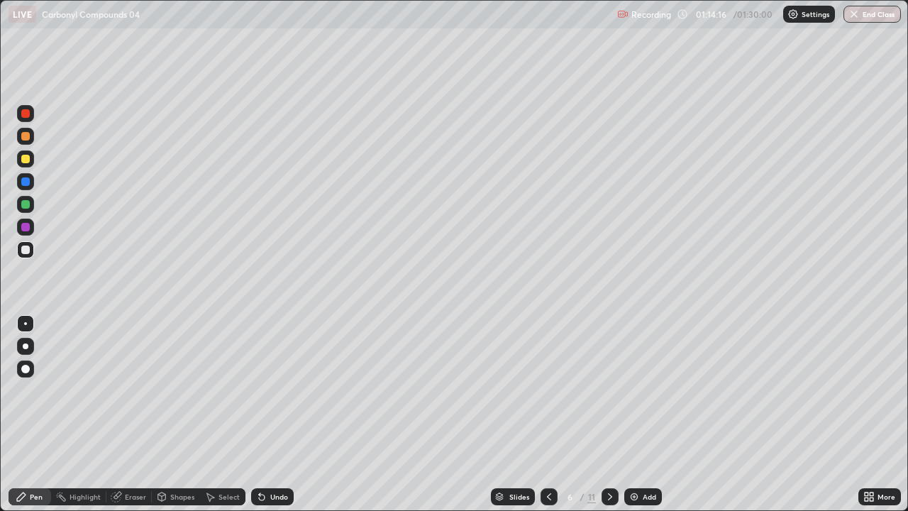
click at [609, 390] on icon at bounding box center [609, 496] width 11 height 11
click at [610, 390] on icon at bounding box center [610, 496] width 4 height 7
click at [609, 390] on icon at bounding box center [609, 496] width 11 height 11
click at [609, 390] on icon at bounding box center [610, 496] width 4 height 7
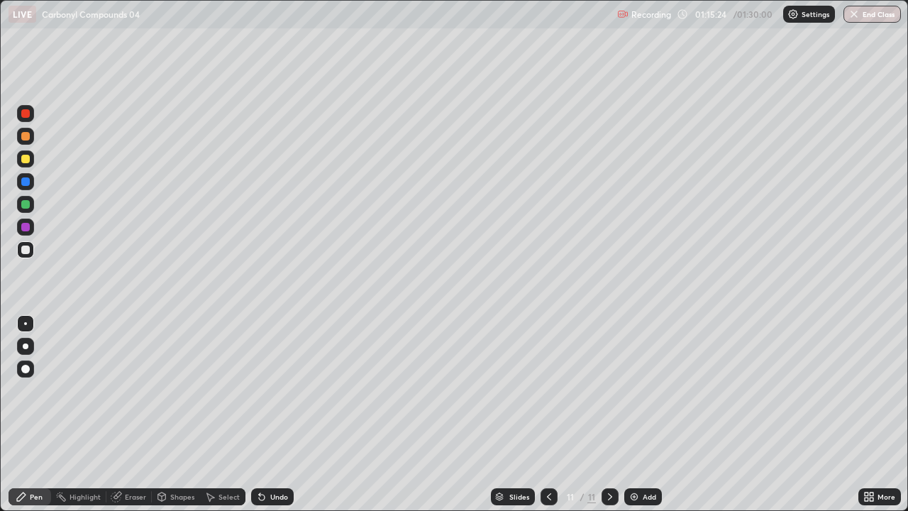
click at [607, 390] on icon at bounding box center [609, 496] width 11 height 11
click at [606, 390] on icon at bounding box center [609, 496] width 11 height 11
click at [548, 390] on icon at bounding box center [548, 496] width 11 height 11
click at [284, 390] on div "Undo" at bounding box center [272, 496] width 43 height 17
click at [546, 390] on icon at bounding box center [548, 496] width 11 height 11
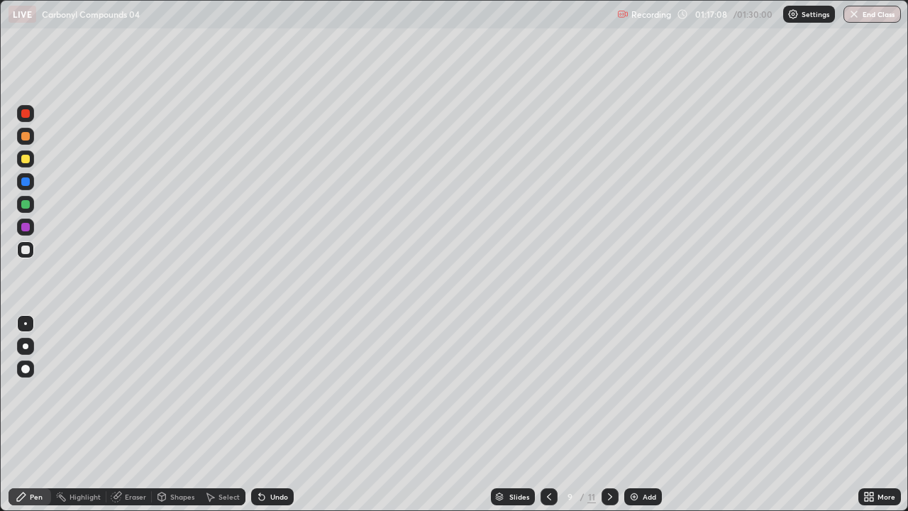
click at [611, 390] on icon at bounding box center [609, 496] width 11 height 11
click at [260, 390] on icon at bounding box center [262, 497] width 6 height 6
click at [265, 390] on icon at bounding box center [261, 496] width 11 height 11
click at [260, 390] on icon at bounding box center [262, 497] width 6 height 6
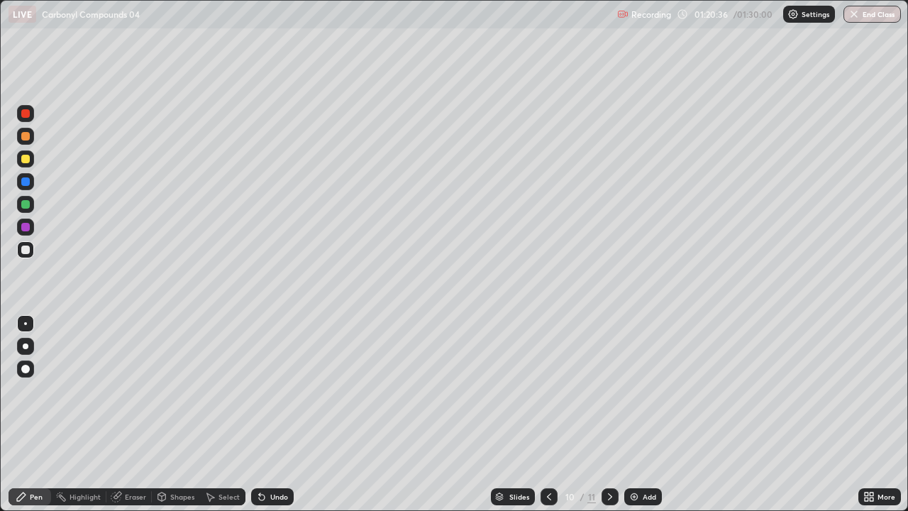
click at [260, 390] on icon at bounding box center [262, 497] width 6 height 6
click at [259, 390] on icon at bounding box center [259, 493] width 1 height 1
click at [259, 390] on icon at bounding box center [262, 497] width 6 height 6
click at [257, 390] on icon at bounding box center [261, 496] width 11 height 11
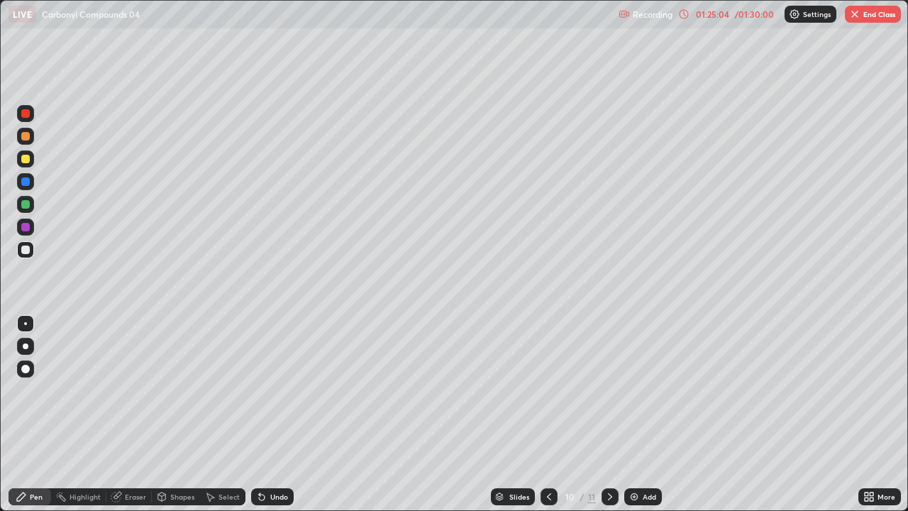
click at [633, 390] on img at bounding box center [633, 496] width 11 height 11
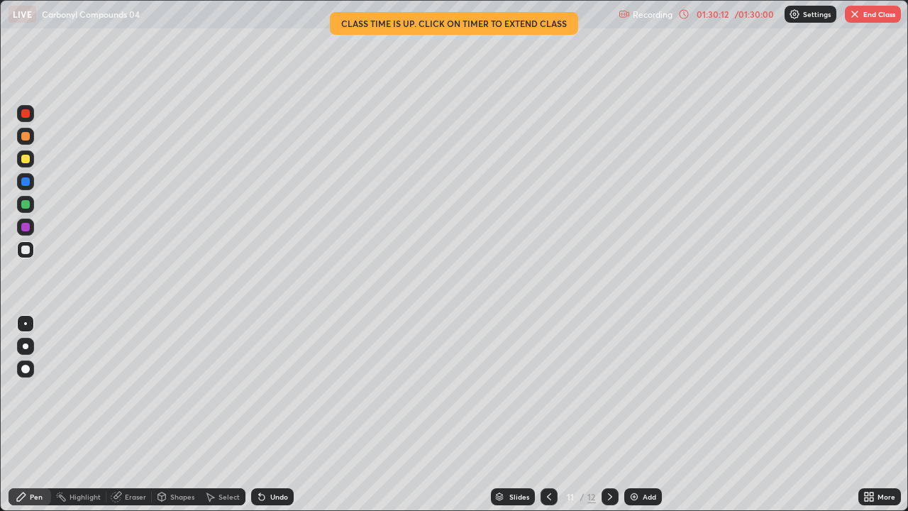
click at [875, 19] on button "End Class" at bounding box center [873, 14] width 56 height 17
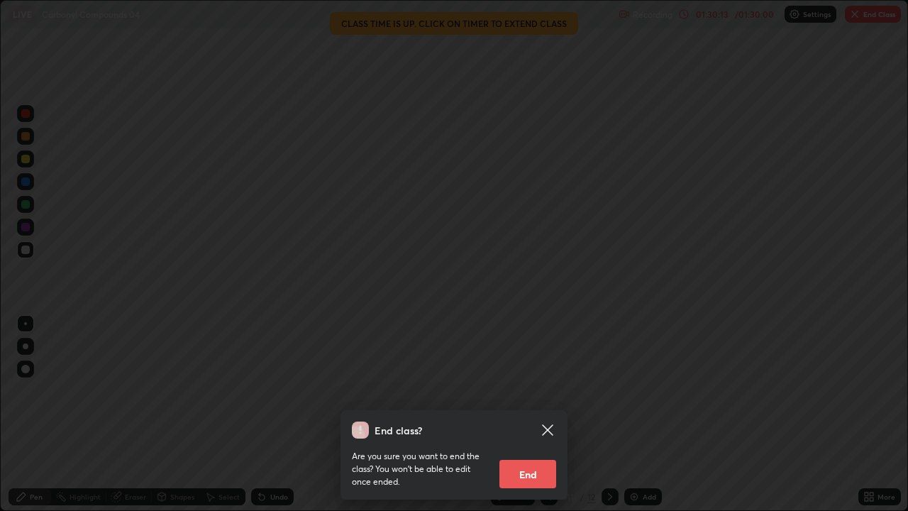
click at [550, 390] on button "End" at bounding box center [527, 474] width 57 height 28
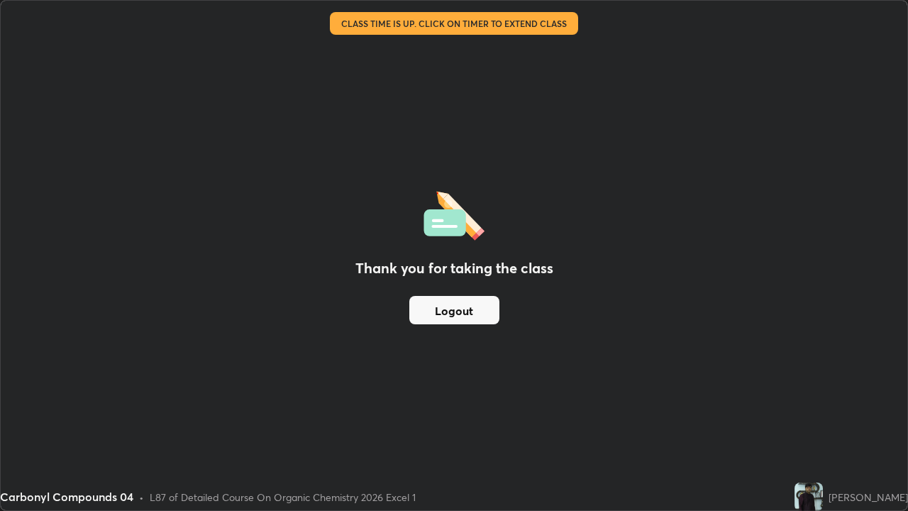
click at [475, 305] on button "Logout" at bounding box center [454, 310] width 90 height 28
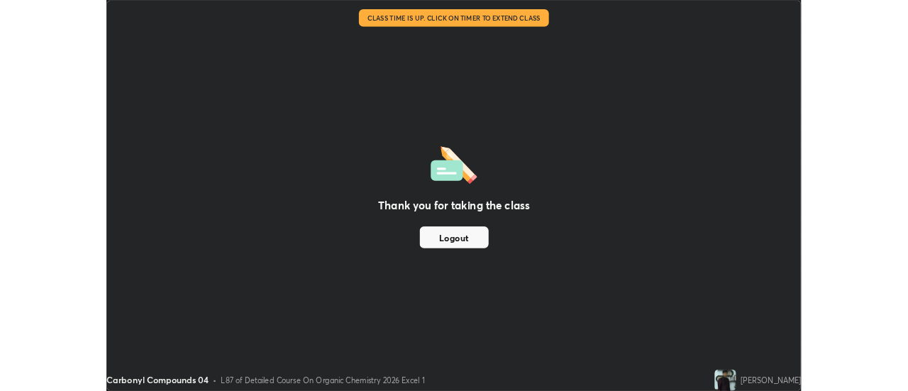
scroll to position [70545, 70028]
